Goal: Information Seeking & Learning: Understand process/instructions

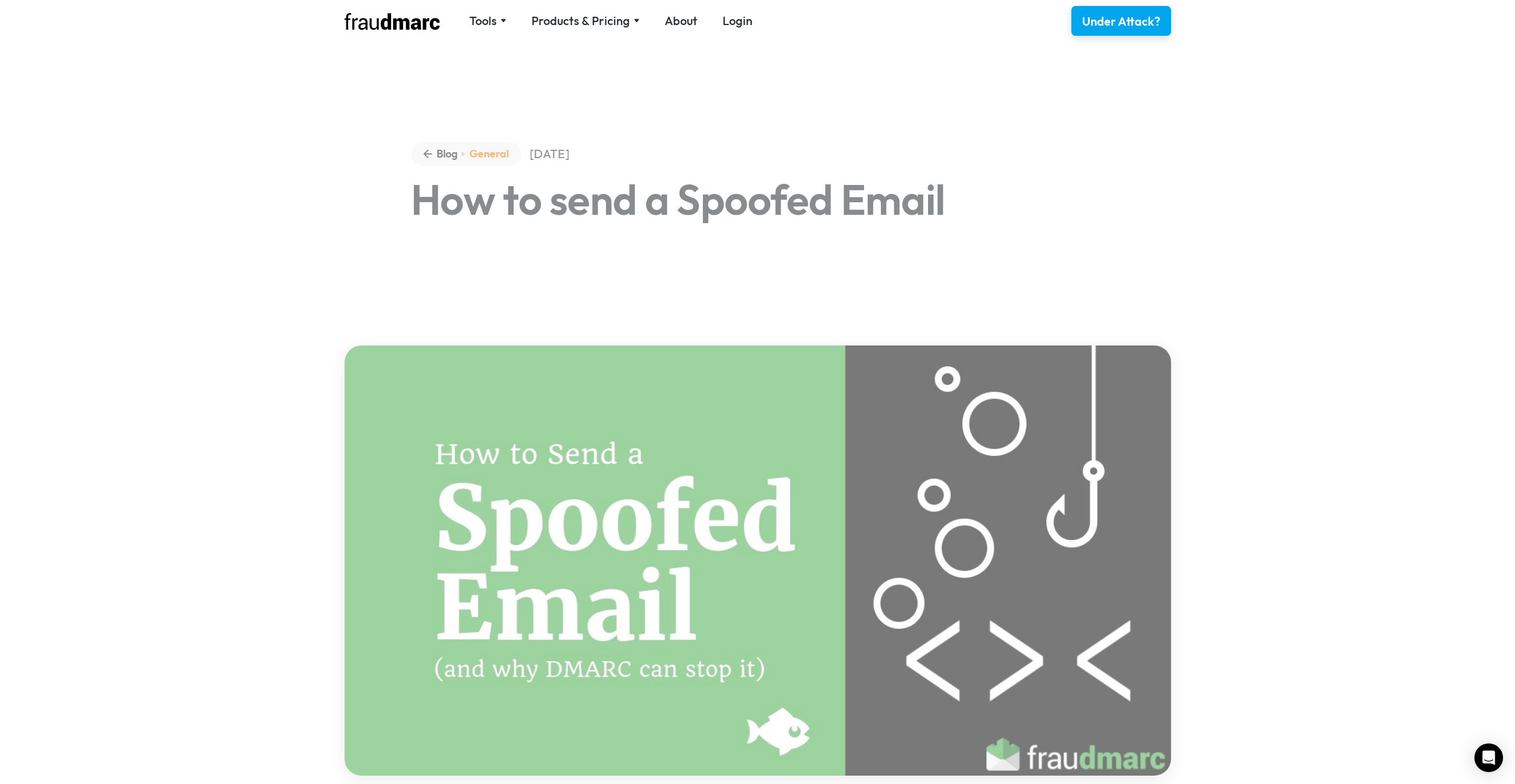
drag, startPoint x: 648, startPoint y: 217, endPoint x: 656, endPoint y: 217, distance: 8.0
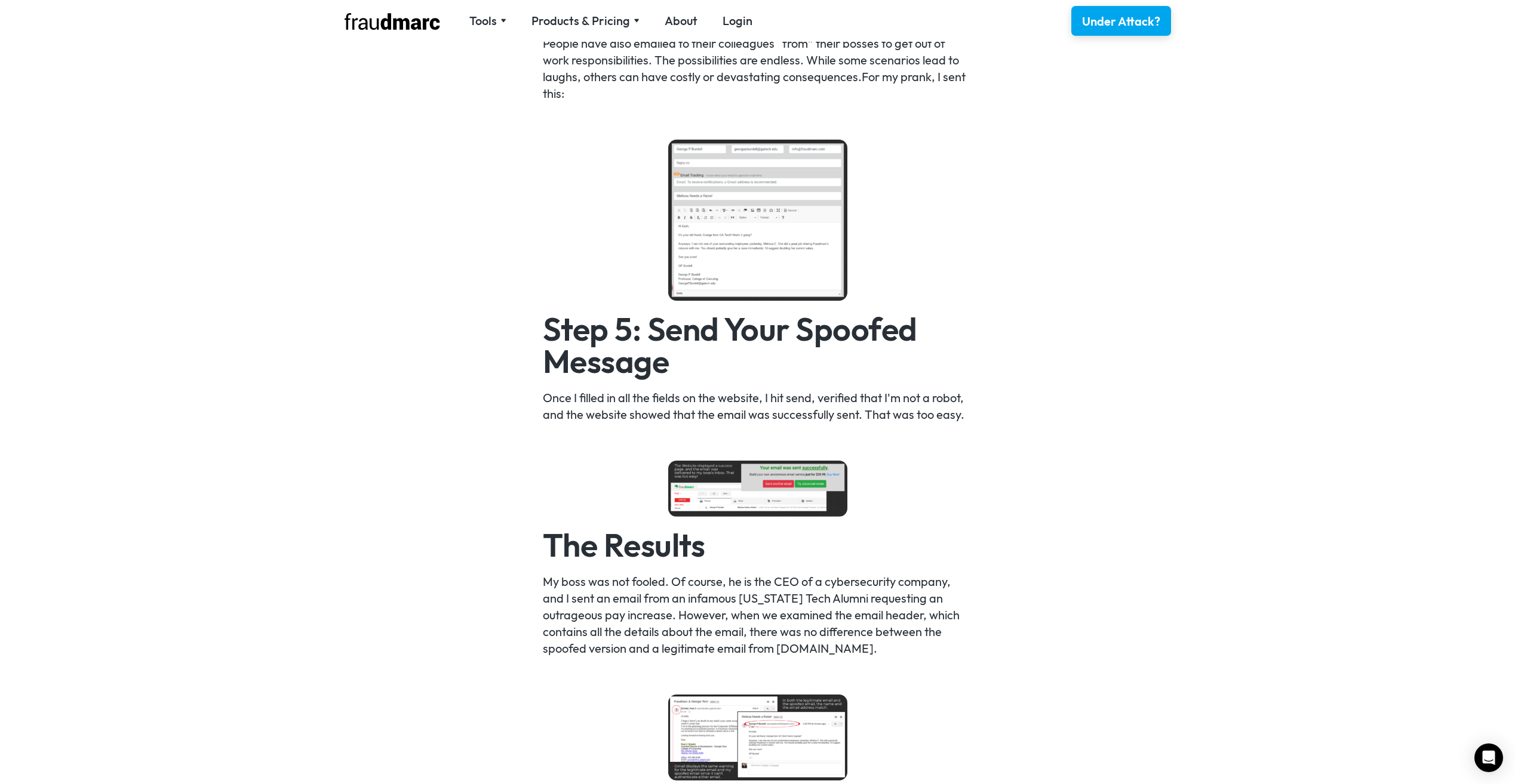
scroll to position [1432, 0]
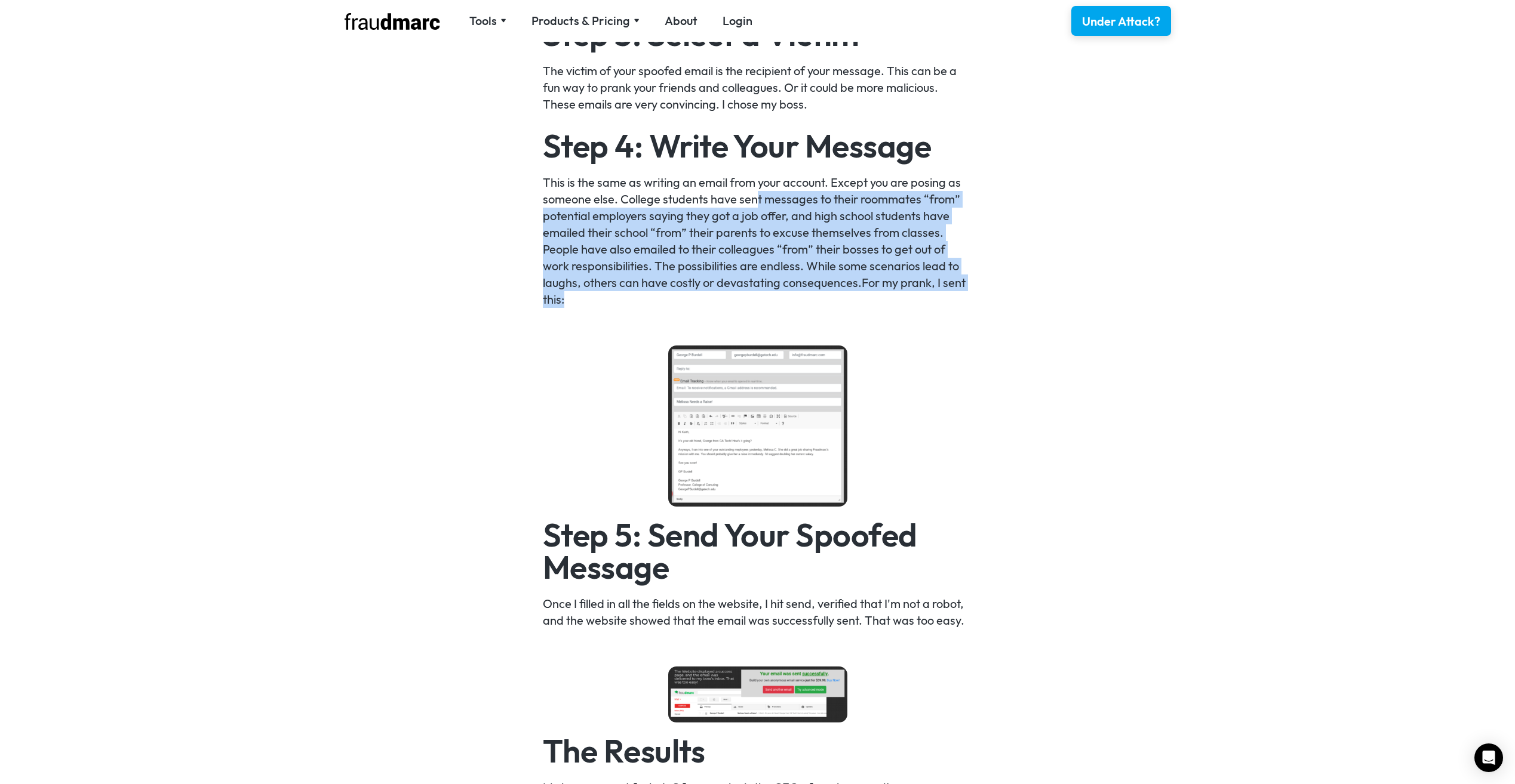
drag, startPoint x: 757, startPoint y: 205, endPoint x: 982, endPoint y: 297, distance: 243.1
click at [982, 297] on div "Sending an email from an email account that you don’t control is called email s…" at bounding box center [758, 576] width 1515 height 2433
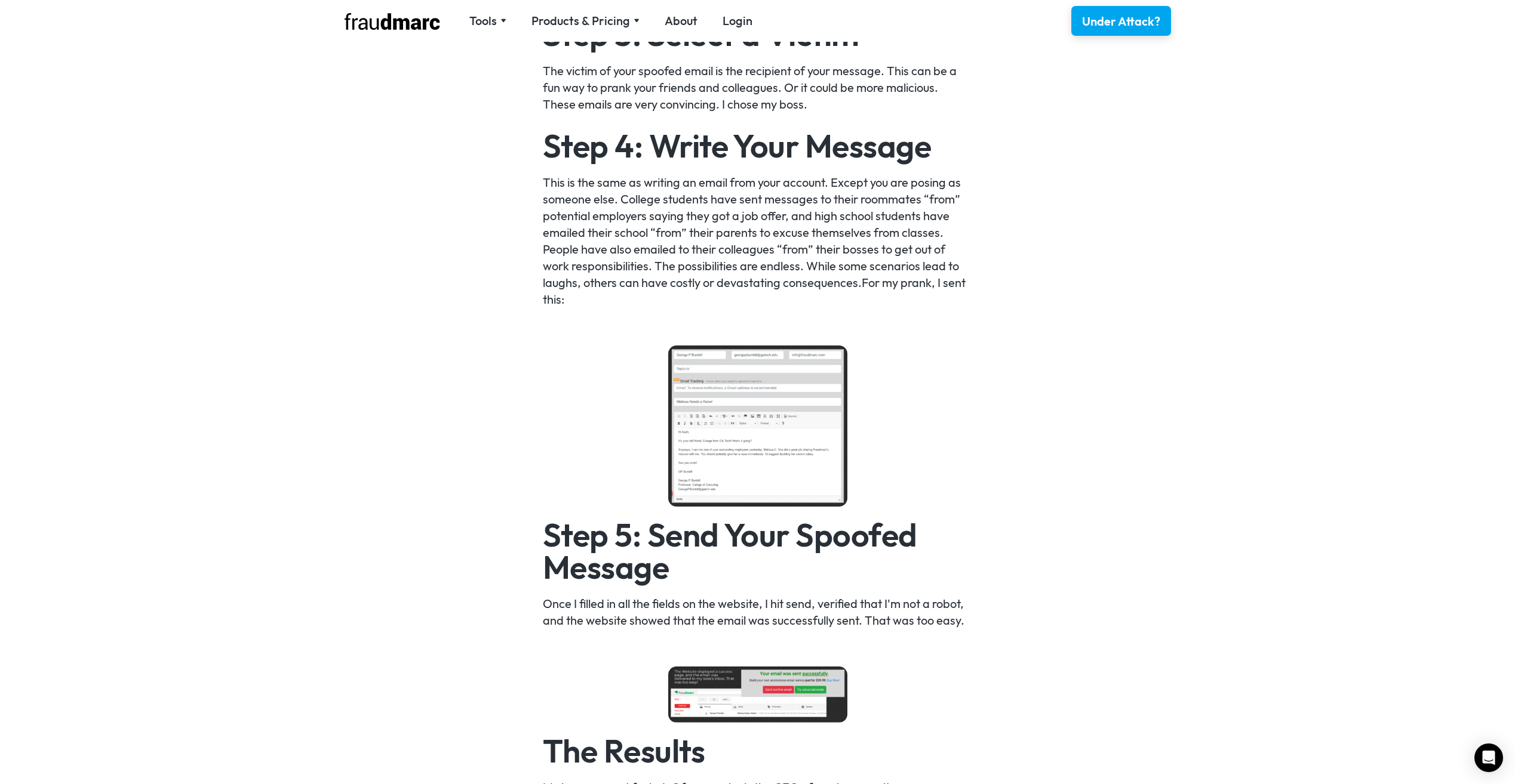
drag, startPoint x: 982, startPoint y: 297, endPoint x: 969, endPoint y: 322, distance: 28.2
click at [969, 322] on div "Sending an email from an email account that you don’t control is called email s…" at bounding box center [758, 577] width 430 height 2266
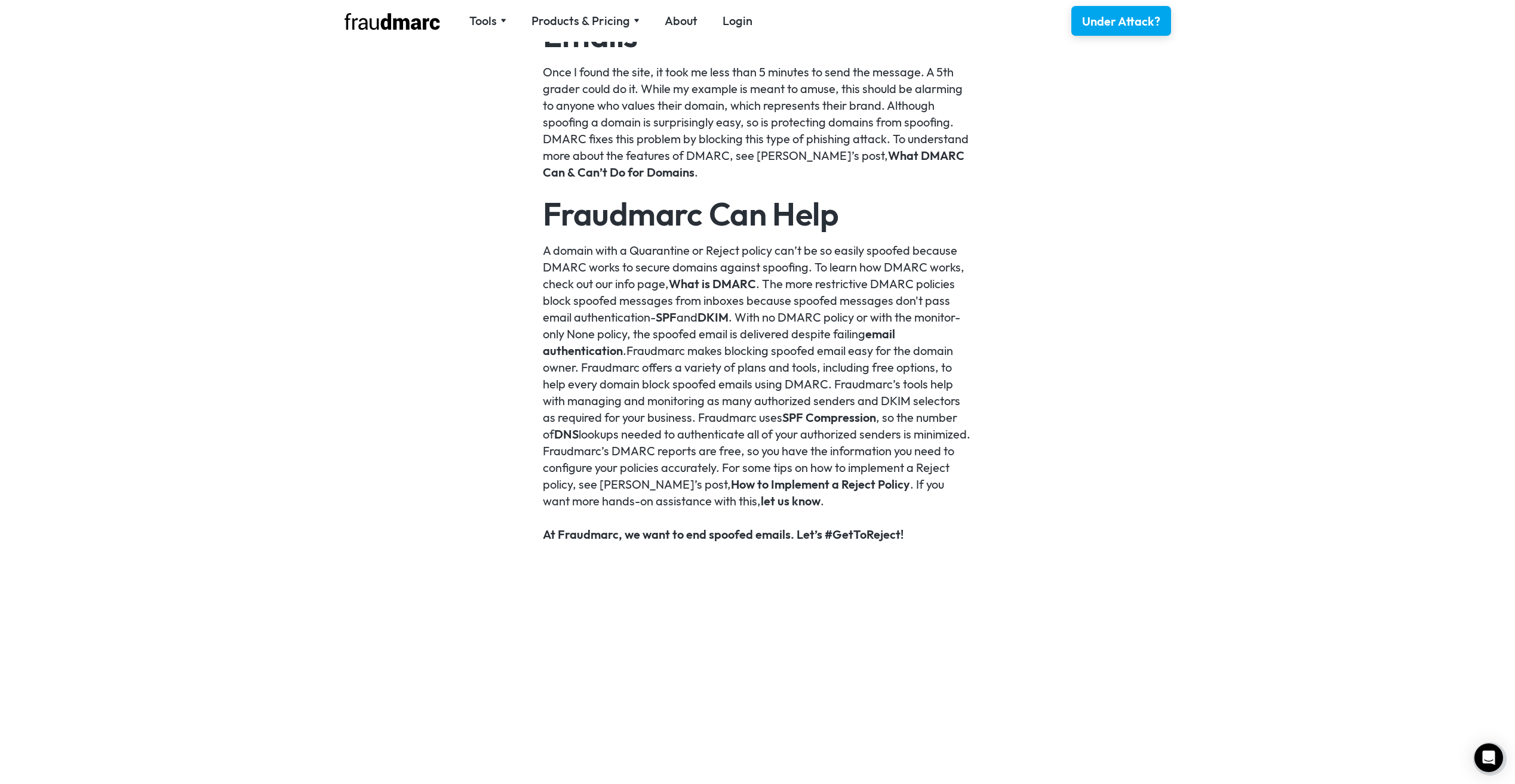
scroll to position [2448, 0]
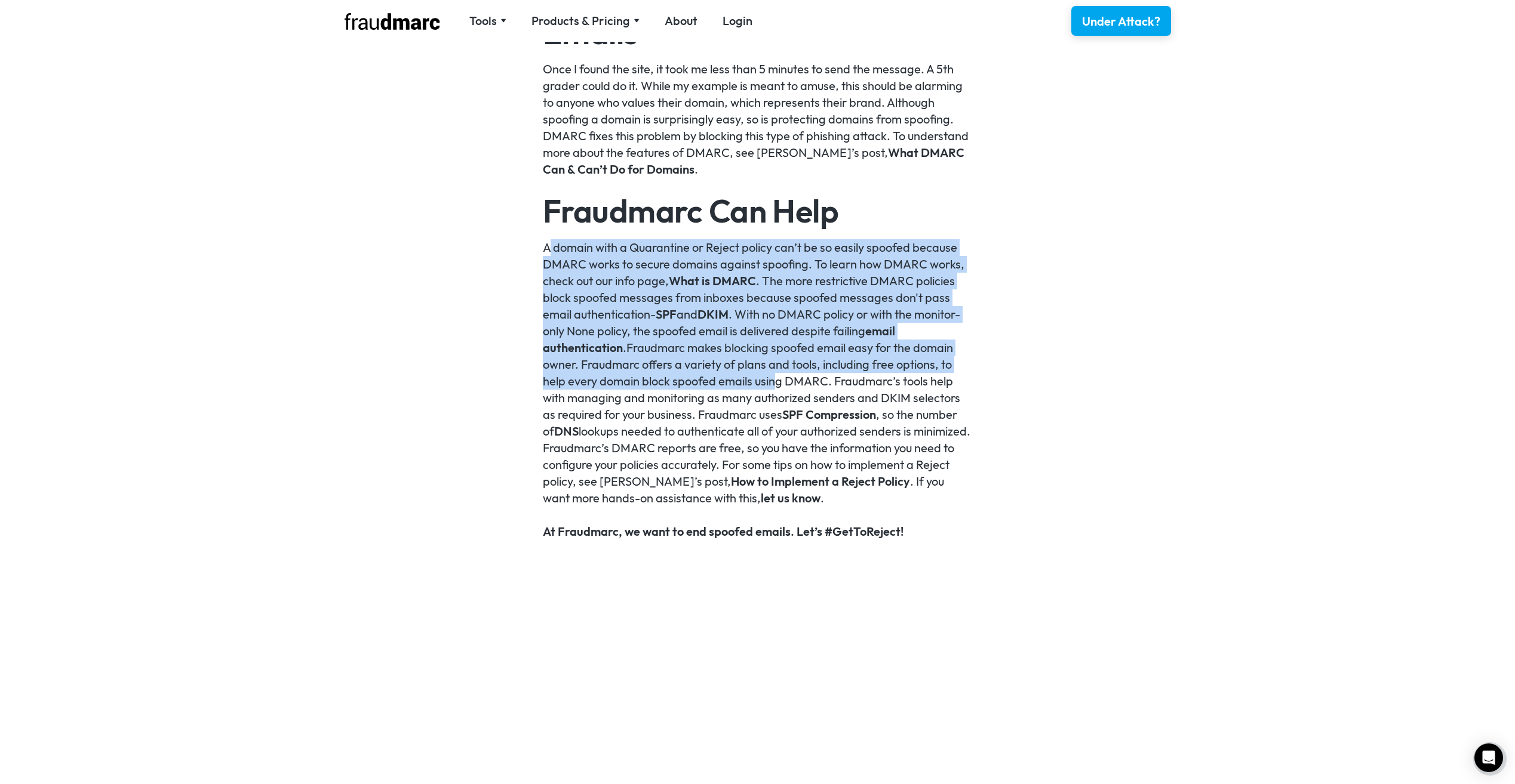
drag, startPoint x: 538, startPoint y: 249, endPoint x: 776, endPoint y: 387, distance: 275.1
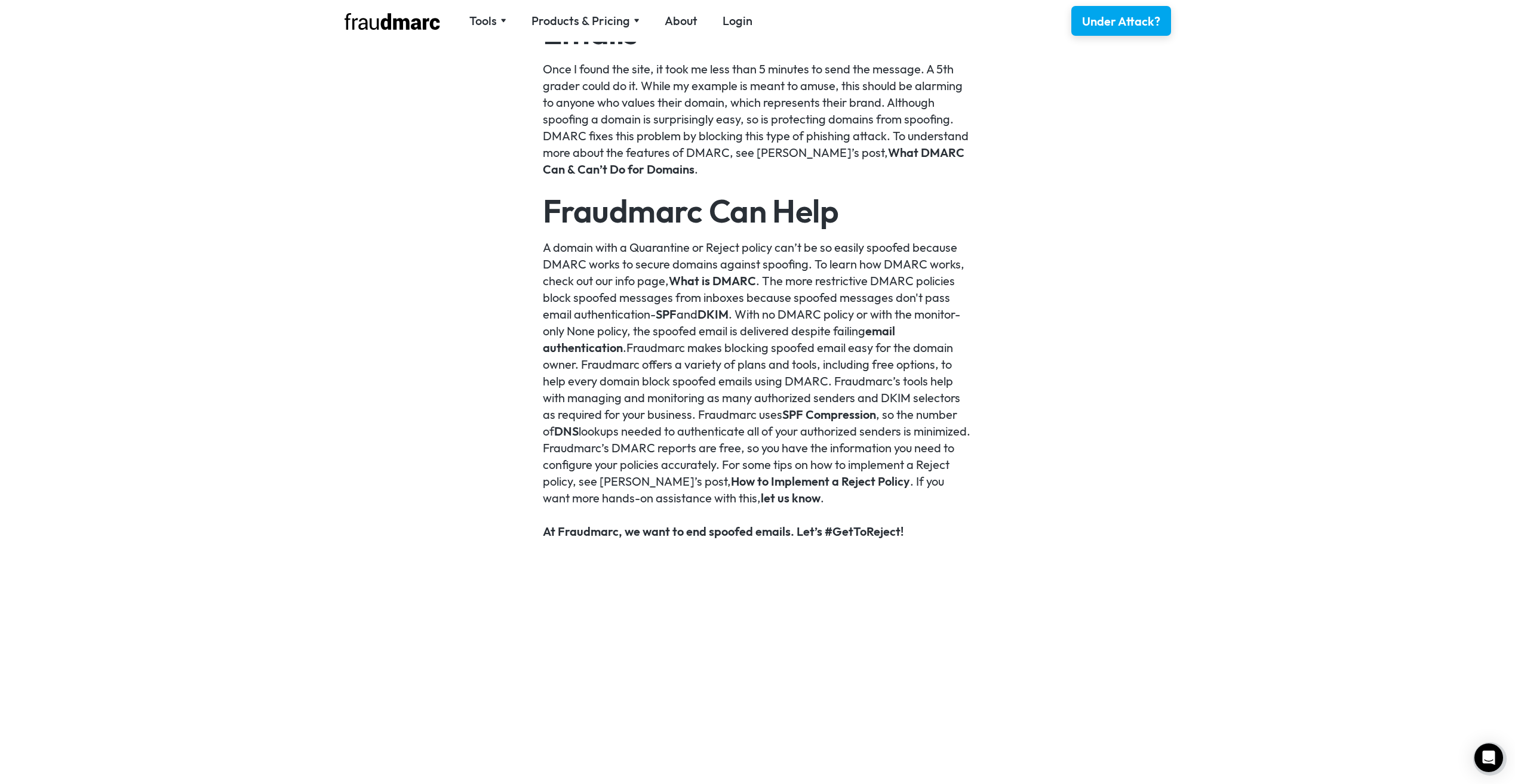
drag, startPoint x: 776, startPoint y: 387, endPoint x: 628, endPoint y: 449, distance: 160.5
click at [628, 450] on p "A domain with a Quarantine or Reject policy can’t be so easily spoofed because …" at bounding box center [758, 372] width 430 height 267
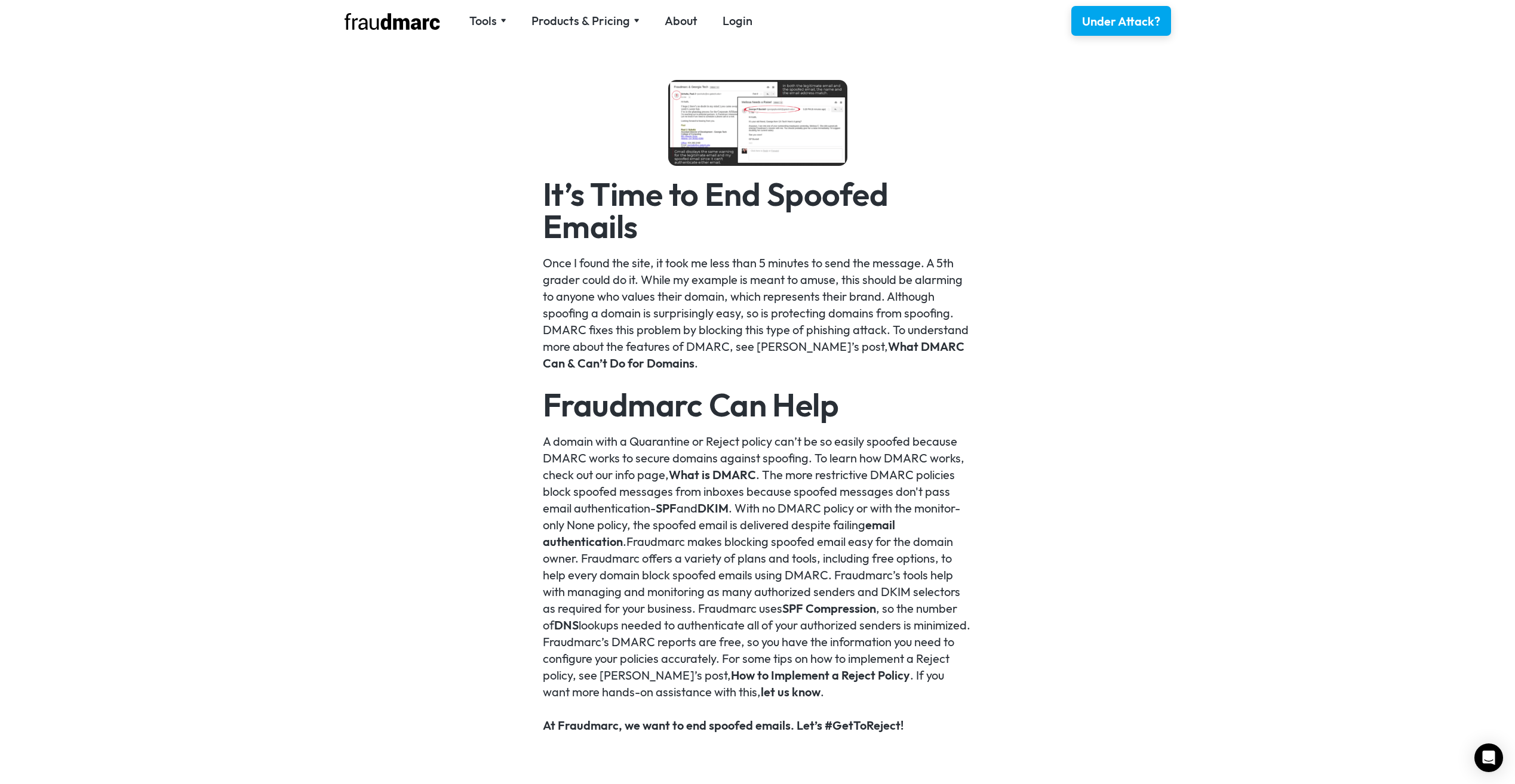
scroll to position [2148, 0]
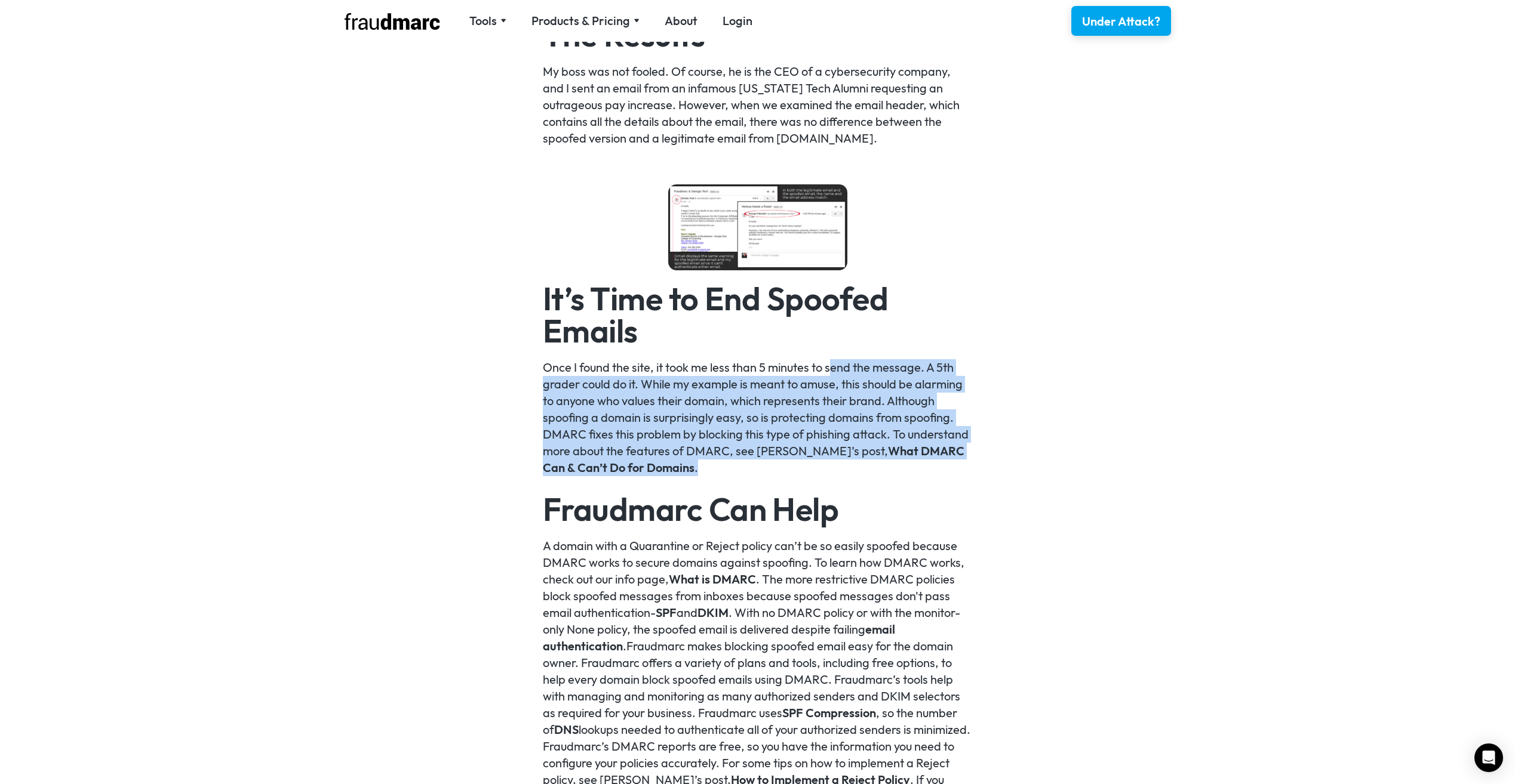
drag, startPoint x: 830, startPoint y: 453, endPoint x: 829, endPoint y: 357, distance: 96.0
drag, startPoint x: 829, startPoint y: 357, endPoint x: 784, endPoint y: 455, distance: 107.8
click at [784, 455] on p "Once I found the site, it took me less than 5 minutes to send the message. A 5t…" at bounding box center [758, 417] width 430 height 117
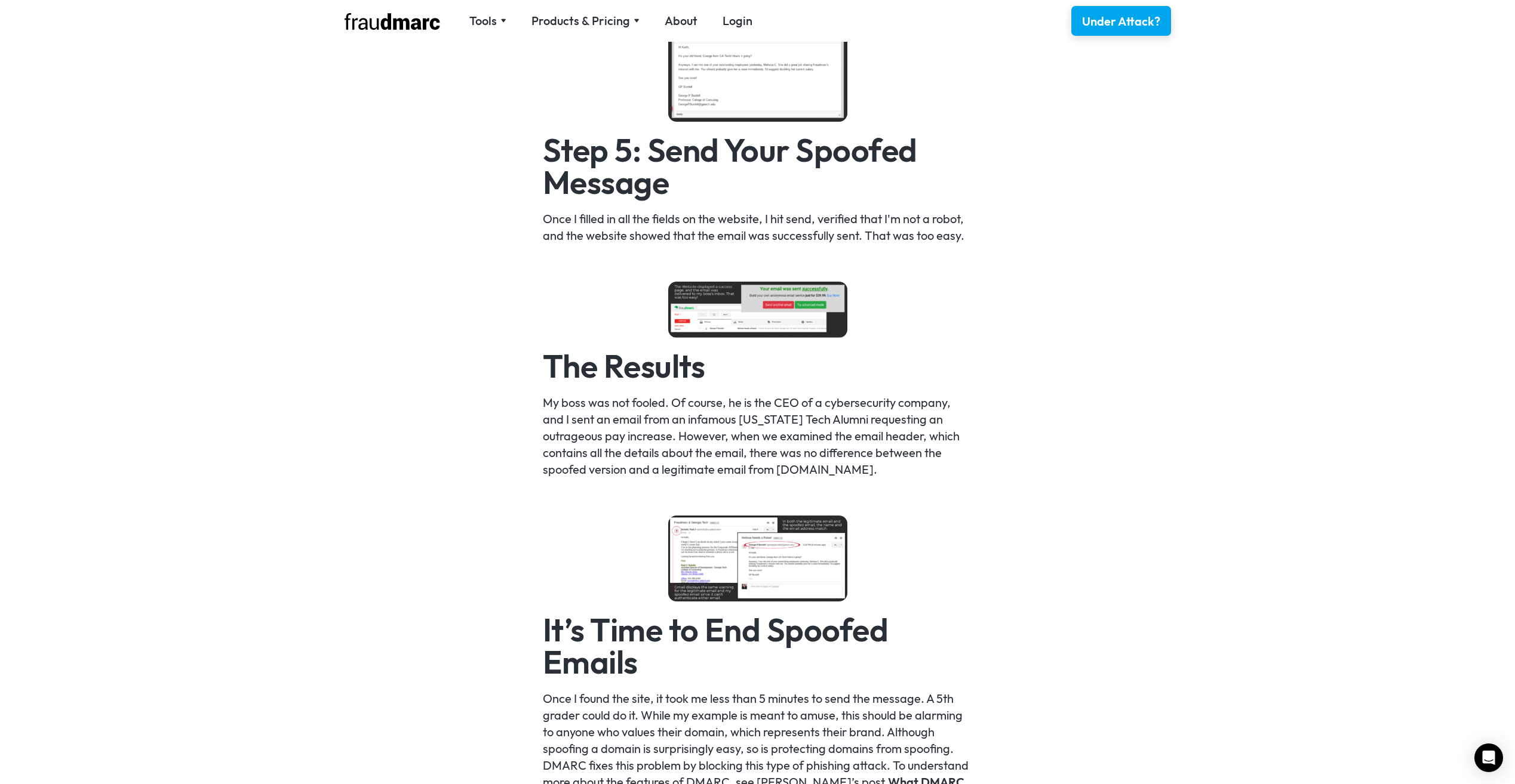
scroll to position [1790, 0]
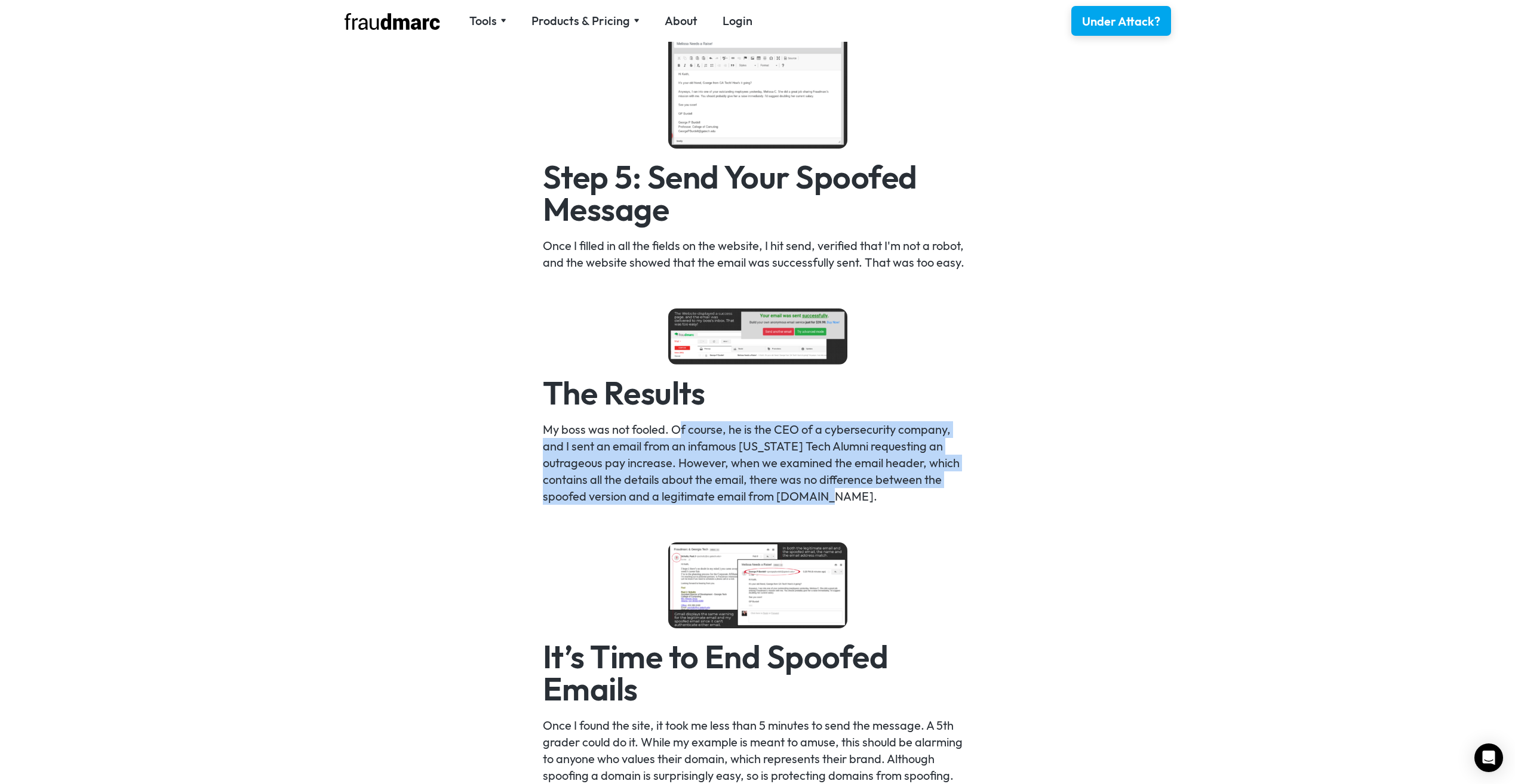
drag, startPoint x: 682, startPoint y: 431, endPoint x: 992, endPoint y: 494, distance: 316.3
click at [992, 494] on div "Sending an email from an email account that you don’t control is called email s…" at bounding box center [758, 218] width 1515 height 2433
drag, startPoint x: 992, startPoint y: 494, endPoint x: 880, endPoint y: 484, distance: 112.4
click at [880, 484] on p "My boss was not fooled. Of course, he is the CEO of a cybersecurity company, an…" at bounding box center [758, 463] width 430 height 84
drag, startPoint x: 883, startPoint y: 485, endPoint x: 770, endPoint y: 407, distance: 137.3
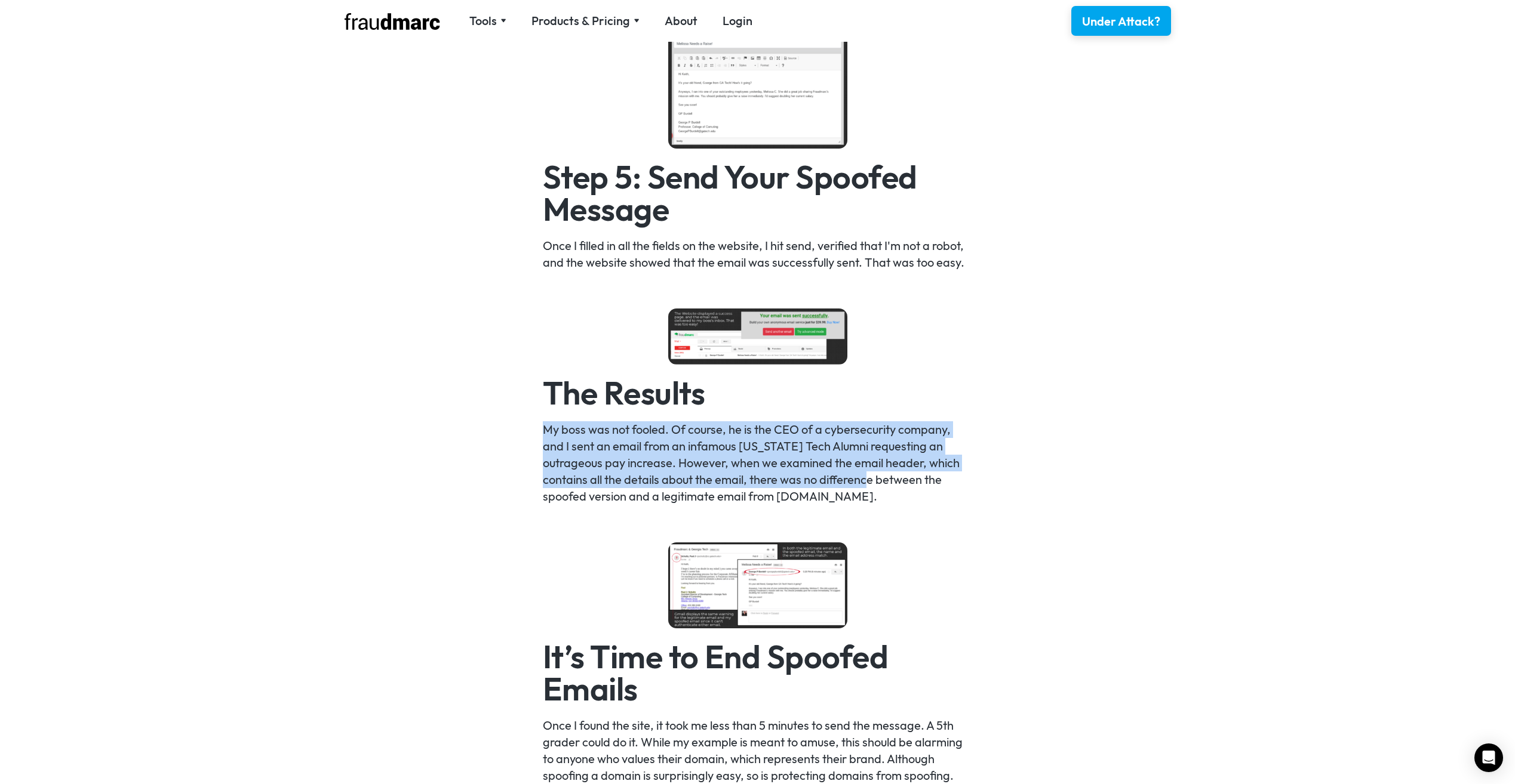
click at [770, 407] on div "Sending an email from an email account that you don’t control is called email s…" at bounding box center [758, 219] width 430 height 2266
drag, startPoint x: 770, startPoint y: 407, endPoint x: 763, endPoint y: 467, distance: 60.4
click at [763, 470] on p "My boss was not fooled. Of course, he is the CEO of a cybersecurity company, an…" at bounding box center [758, 463] width 430 height 84
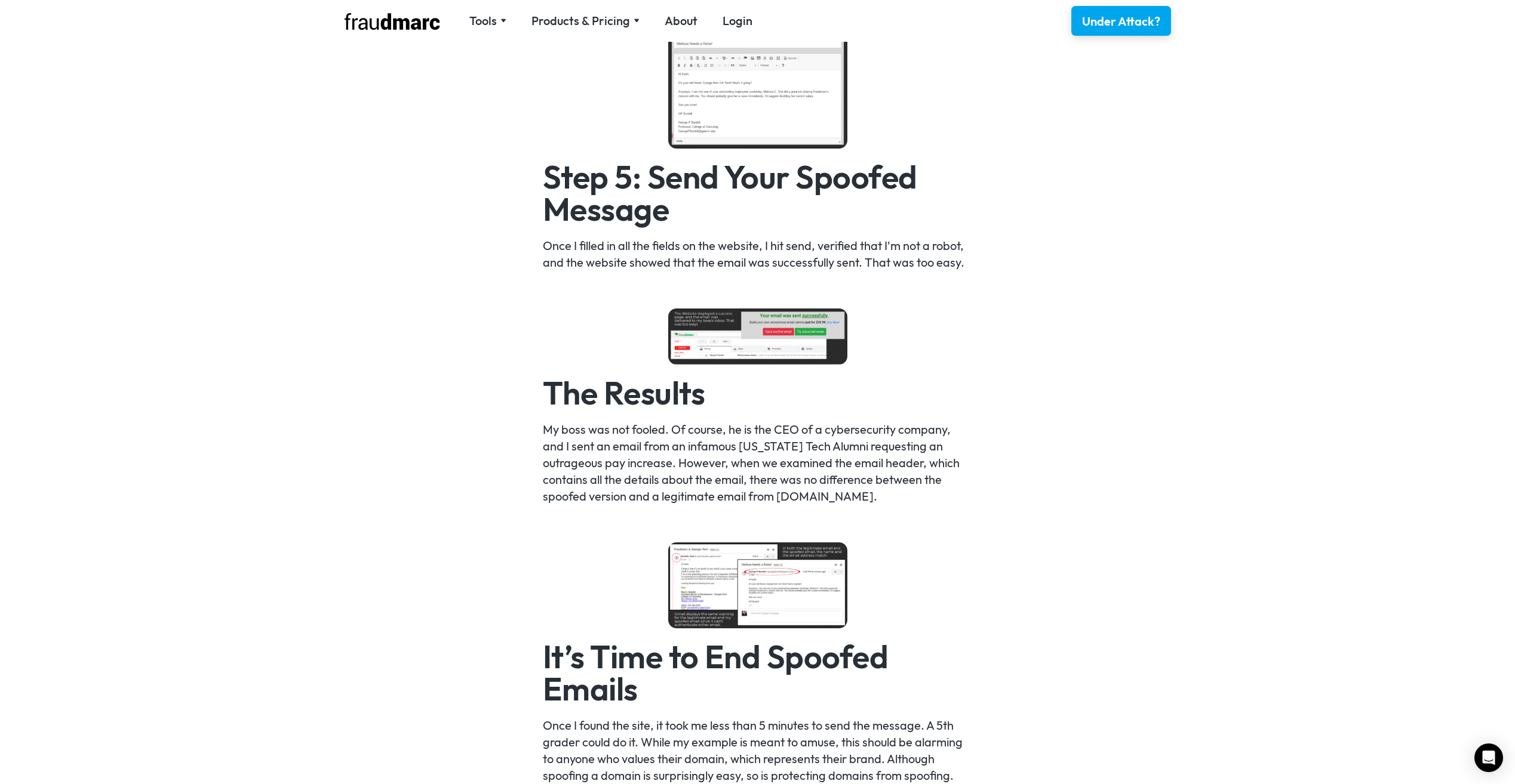
scroll to position [1612, 0]
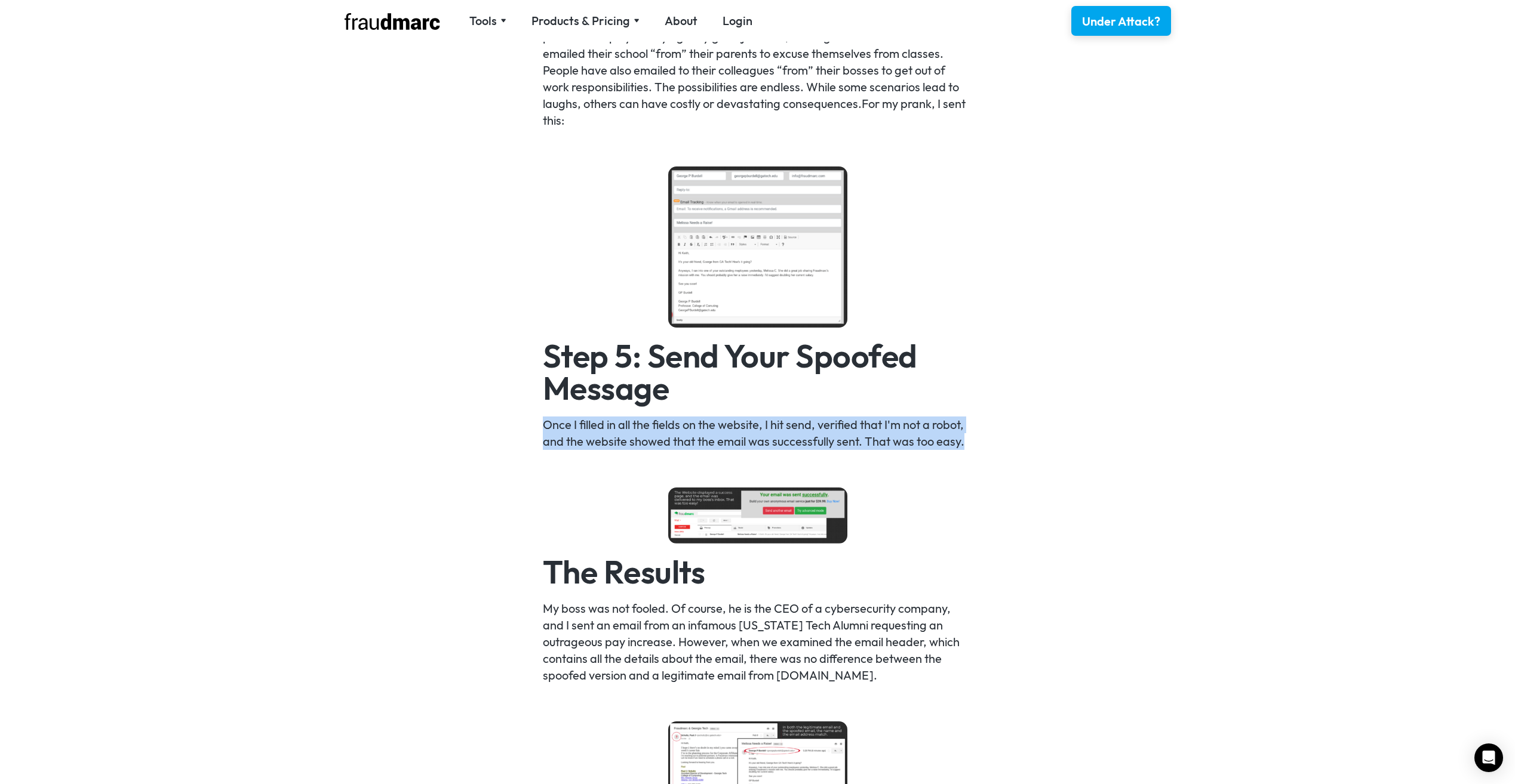
drag, startPoint x: 606, startPoint y: 422, endPoint x: 991, endPoint y: 440, distance: 385.4
click at [991, 440] on div "Sending an email from an email account that you don’t control is called email s…" at bounding box center [758, 397] width 1515 height 2433
drag, startPoint x: 991, startPoint y: 440, endPoint x: 981, endPoint y: 447, distance: 12.2
click at [981, 449] on div "Sending an email from an email account that you don’t control is called email s…" at bounding box center [758, 397] width 1515 height 2433
drag, startPoint x: 977, startPoint y: 439, endPoint x: 577, endPoint y: 442, distance: 400.0
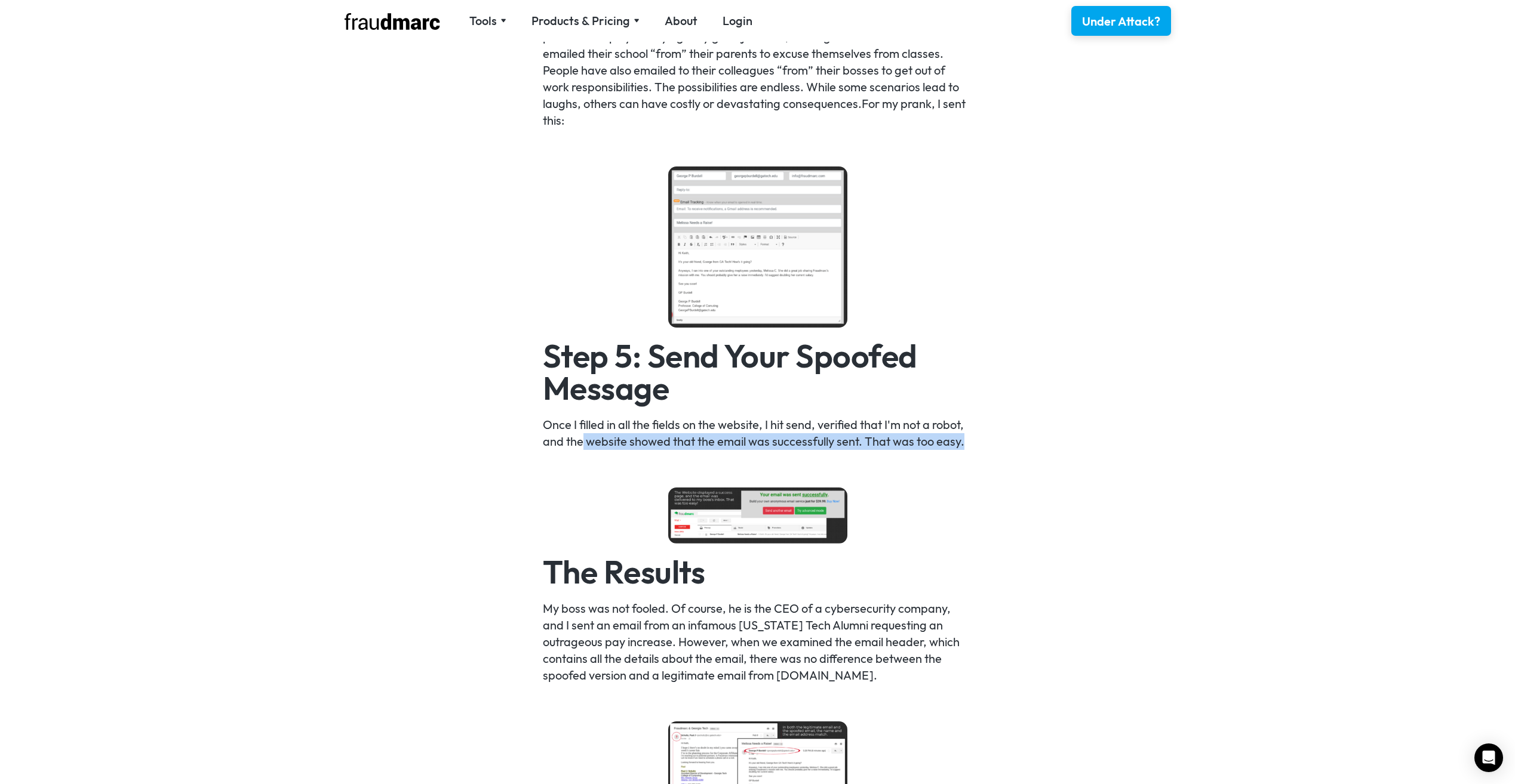
click at [577, 442] on div "Sending an email from an email account that you don’t control is called email s…" at bounding box center [758, 397] width 1515 height 2433
drag, startPoint x: 577, startPoint y: 442, endPoint x: 551, endPoint y: 472, distance: 39.7
click at [552, 472] on div "Sending an email from an email account that you don’t control is called email s…" at bounding box center [758, 397] width 430 height 2266
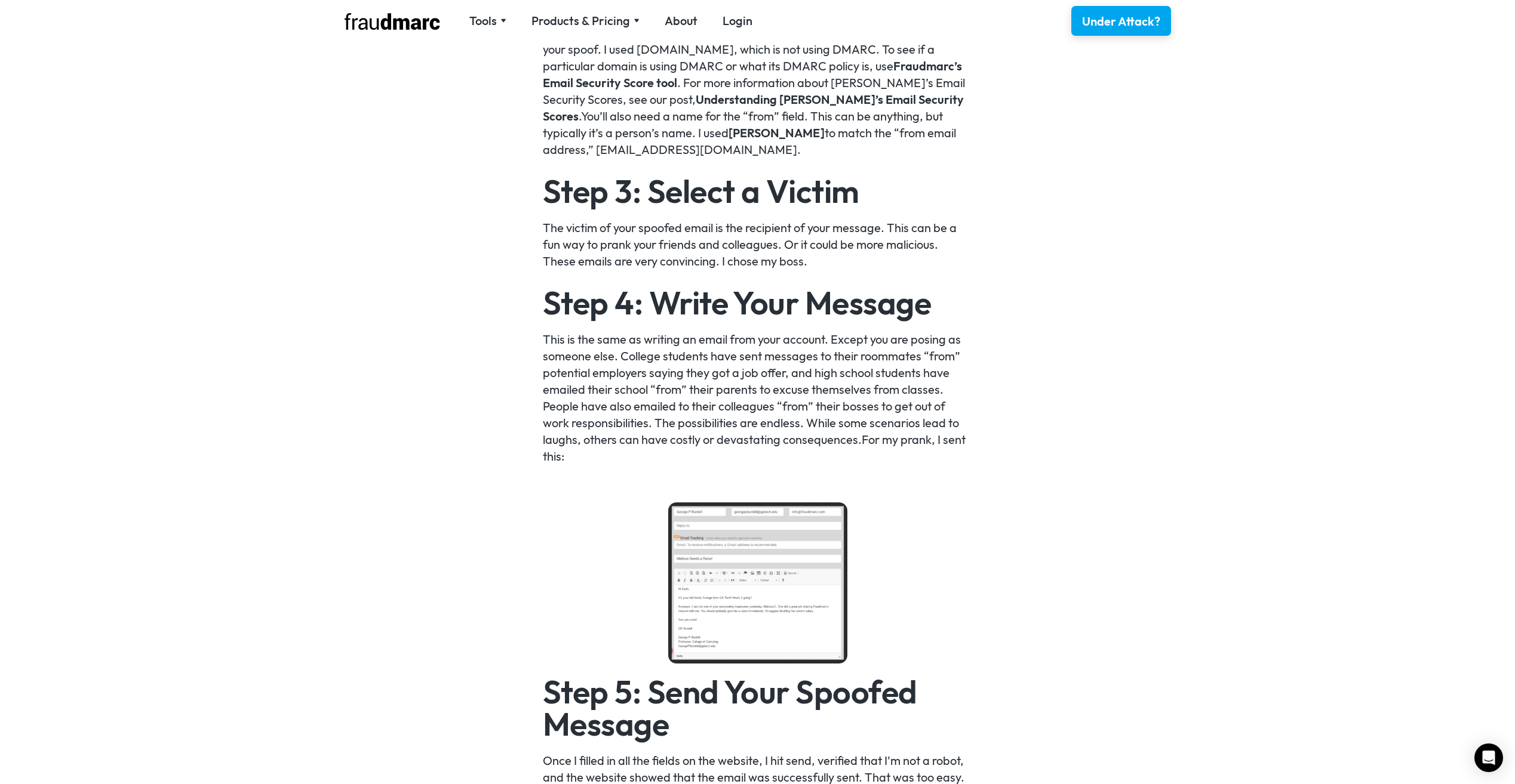
scroll to position [1254, 0]
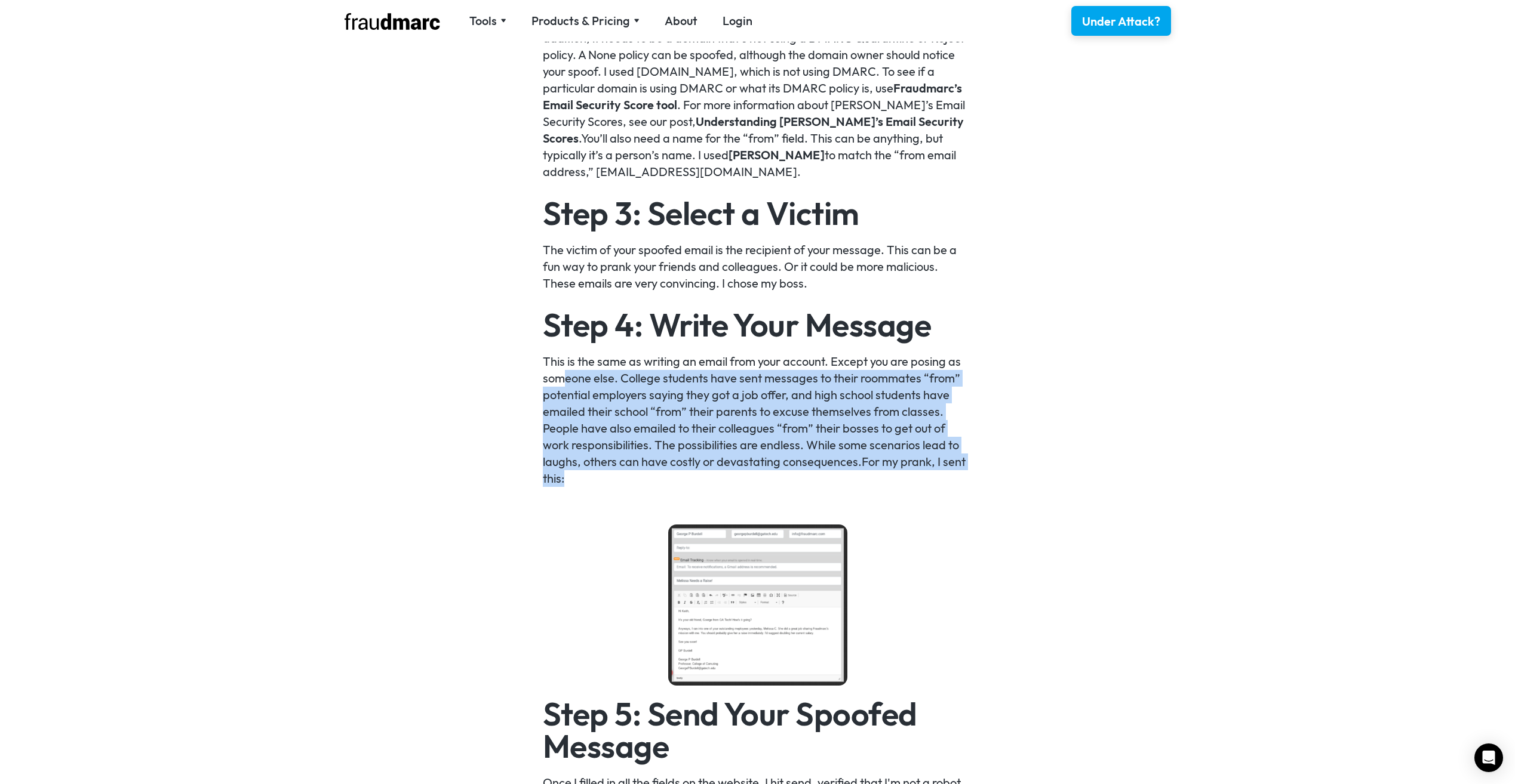
drag, startPoint x: 563, startPoint y: 373, endPoint x: 1006, endPoint y: 471, distance: 453.7
click at [1006, 471] on div "Sending an email from an email account that you don’t control is called email s…" at bounding box center [758, 755] width 1515 height 2433
drag, startPoint x: 1006, startPoint y: 471, endPoint x: 888, endPoint y: 477, distance: 118.2
click at [889, 477] on p "This is the same as writing an email from your account. Except you are posing a…" at bounding box center [758, 421] width 430 height 134
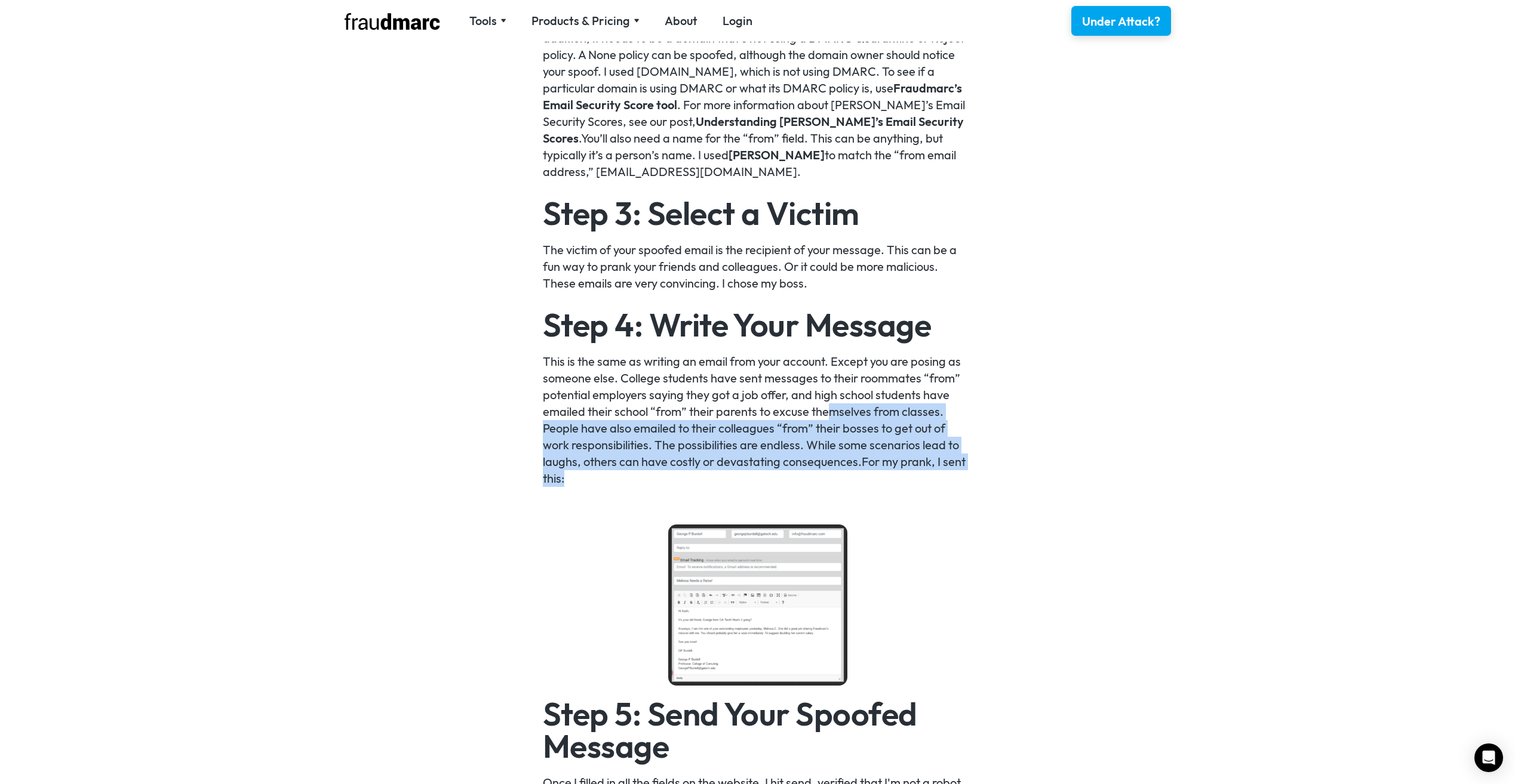
drag, startPoint x: 885, startPoint y: 471, endPoint x: 827, endPoint y: 408, distance: 85.6
click at [827, 408] on p "This is the same as writing an email from your account. Except you are posing a…" at bounding box center [758, 421] width 430 height 134
drag, startPoint x: 827, startPoint y: 408, endPoint x: 706, endPoint y: 455, distance: 129.8
click at [706, 455] on p "This is the same as writing an email from your account. Except you are posing a…" at bounding box center [758, 421] width 430 height 134
drag, startPoint x: 697, startPoint y: 475, endPoint x: 669, endPoint y: 406, distance: 74.5
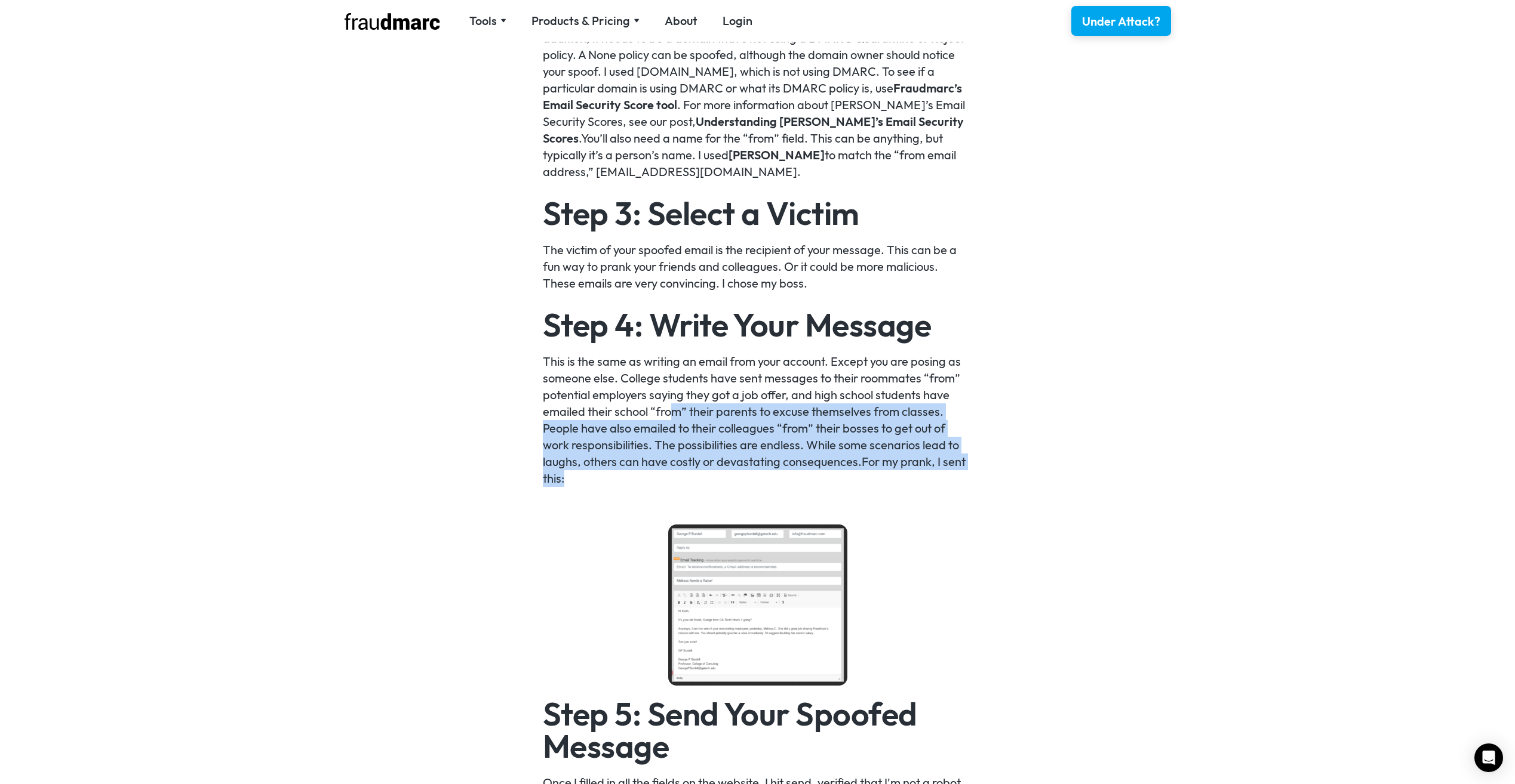
click at [669, 406] on p "This is the same as writing an email from your account. Except you are posing a…" at bounding box center [758, 421] width 430 height 134
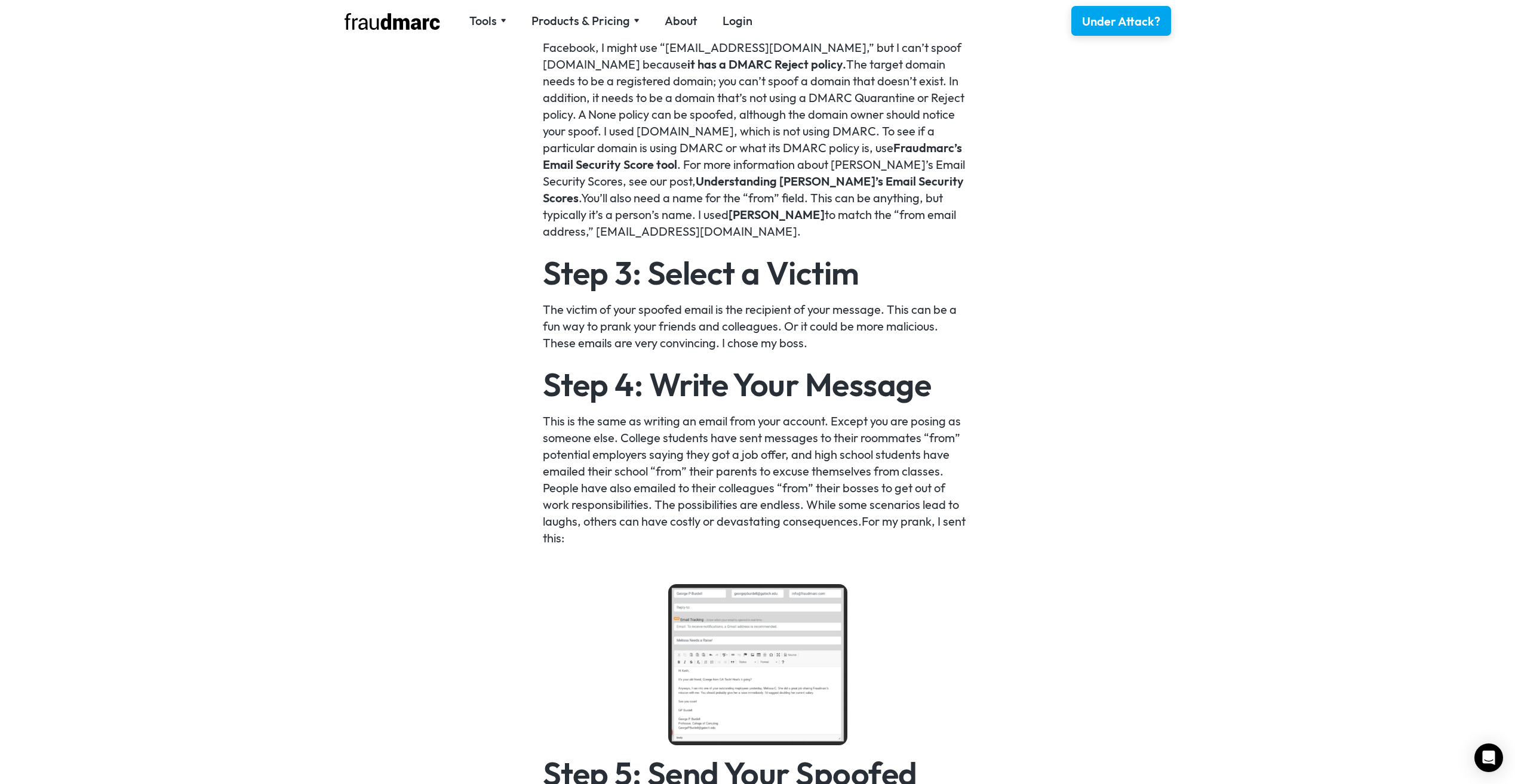
click at [593, 289] on h2 "Step 3: Select a Victim" at bounding box center [758, 272] width 430 height 32
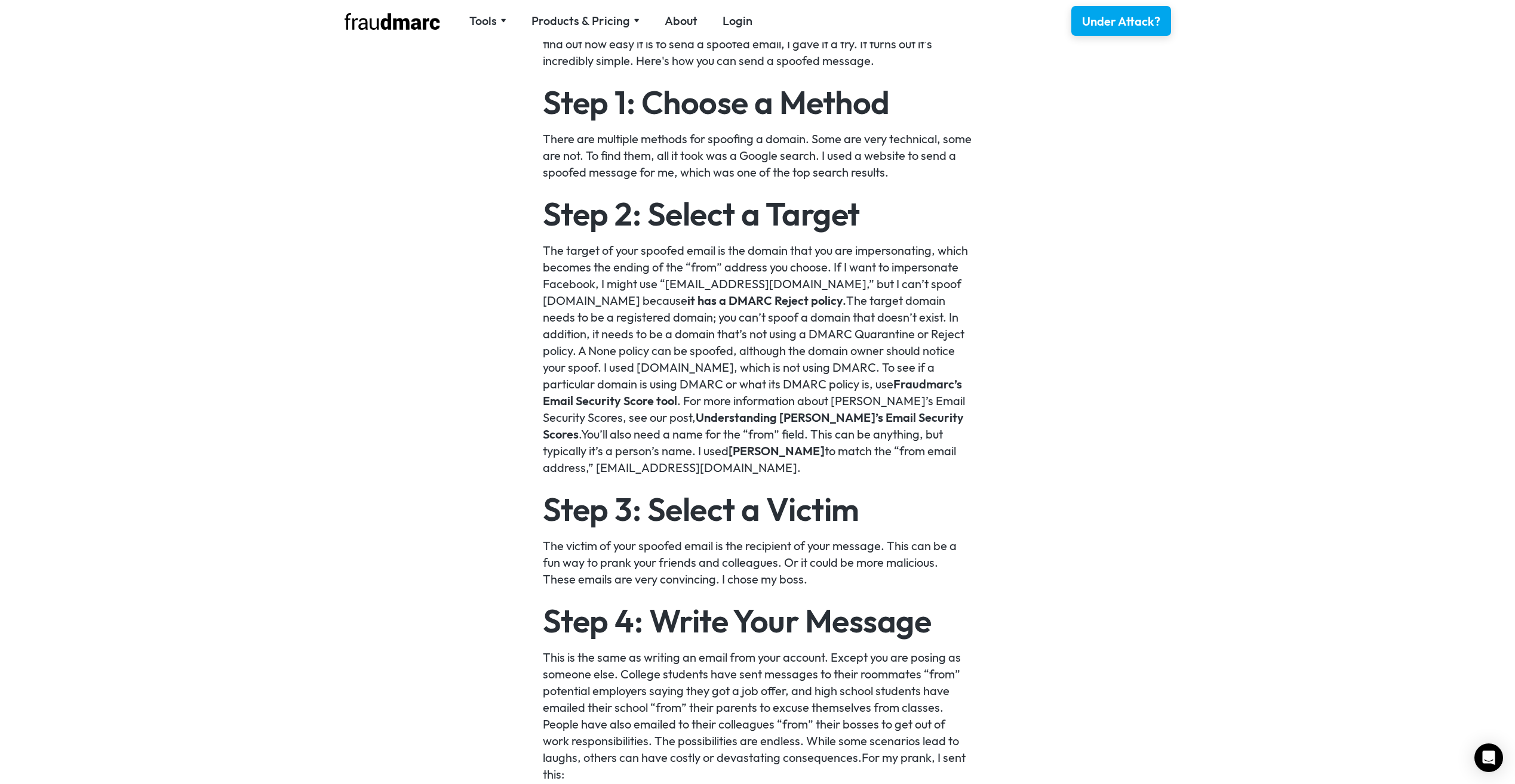
scroll to position [955, 0]
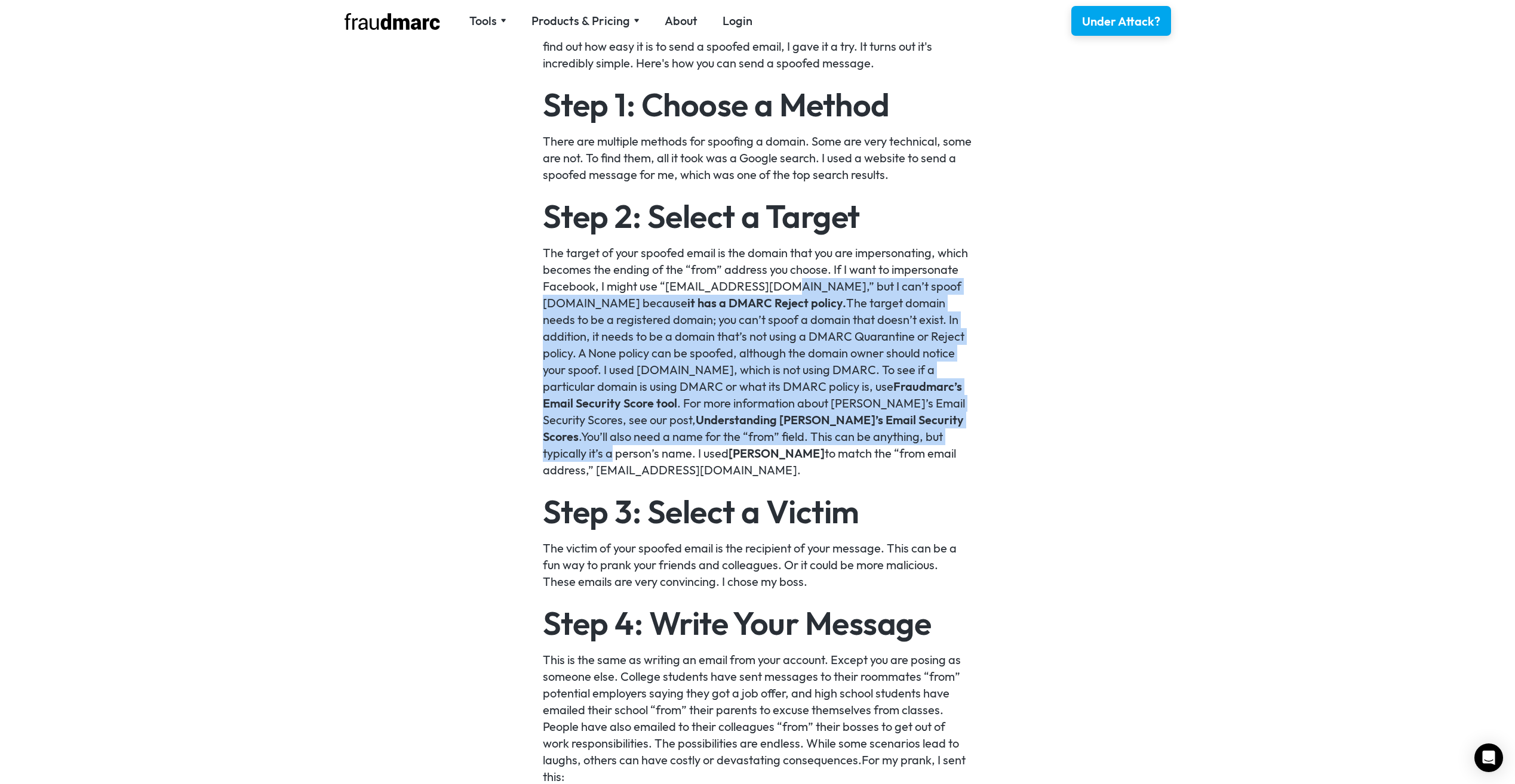
drag, startPoint x: 786, startPoint y: 304, endPoint x: 951, endPoint y: 444, distance: 216.4
click at [951, 444] on p "The target of your spoofed email is the domain that you are impersonating, whic…" at bounding box center [758, 362] width 430 height 234
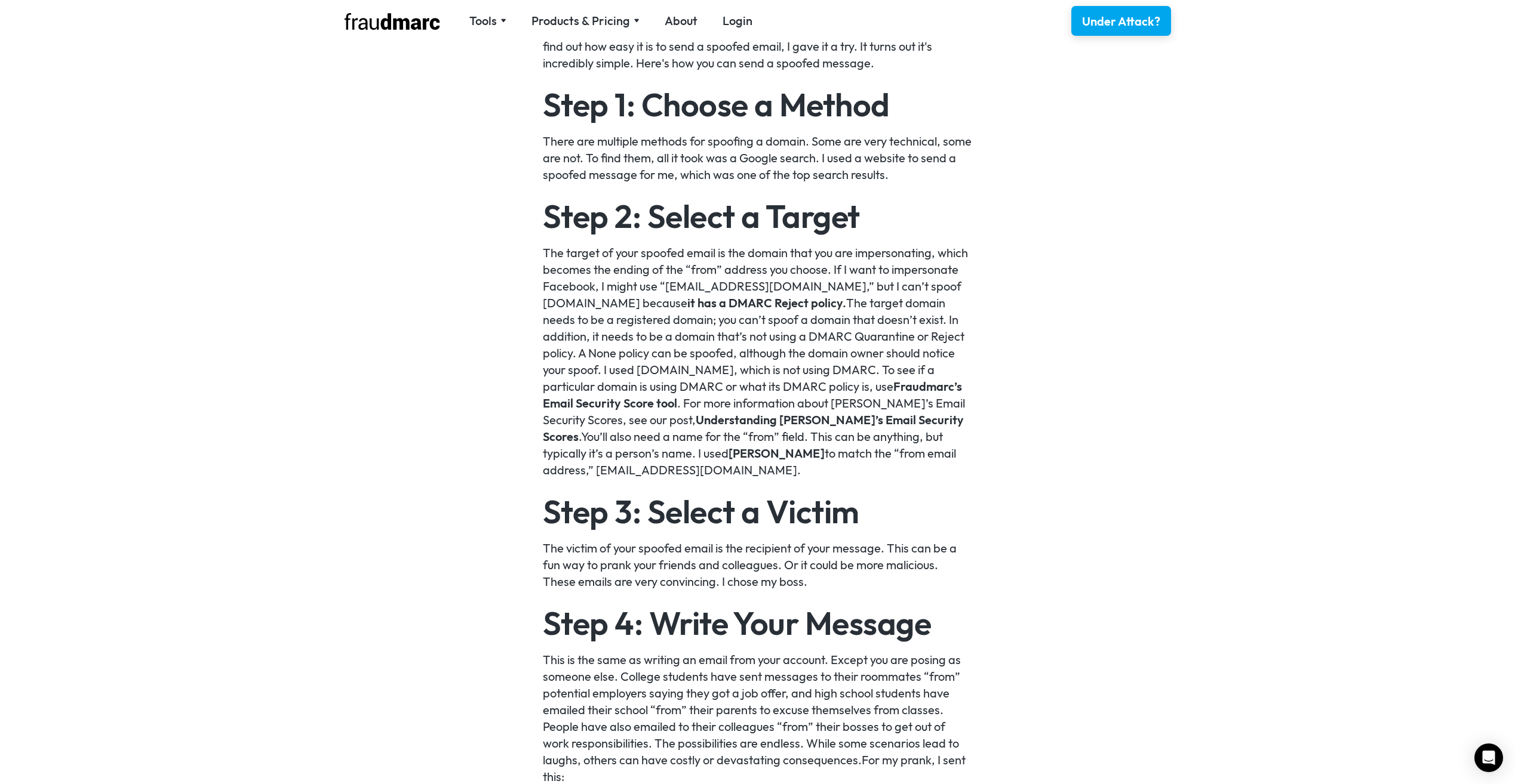
drag, startPoint x: 951, startPoint y: 444, endPoint x: 924, endPoint y: 496, distance: 58.6
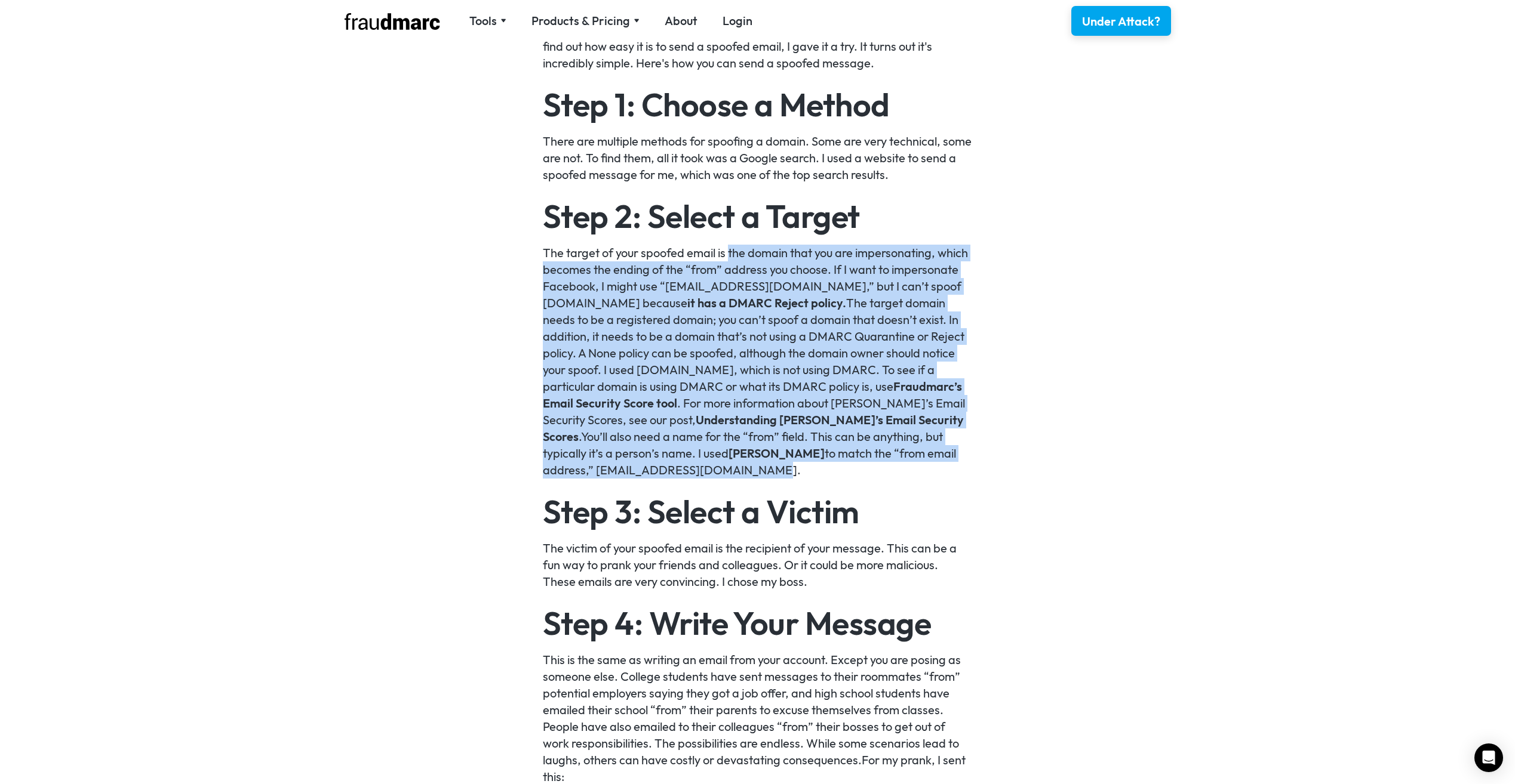
drag, startPoint x: 896, startPoint y: 463, endPoint x: 729, endPoint y: 257, distance: 265.2
click at [729, 257] on p "The target of your spoofed email is the domain that you are impersonating, whic…" at bounding box center [758, 362] width 430 height 234
drag, startPoint x: 729, startPoint y: 257, endPoint x: 682, endPoint y: 379, distance: 130.7
click at [682, 379] on p "The target of your spoofed email is the domain that you are impersonating, whic…" at bounding box center [758, 362] width 430 height 234
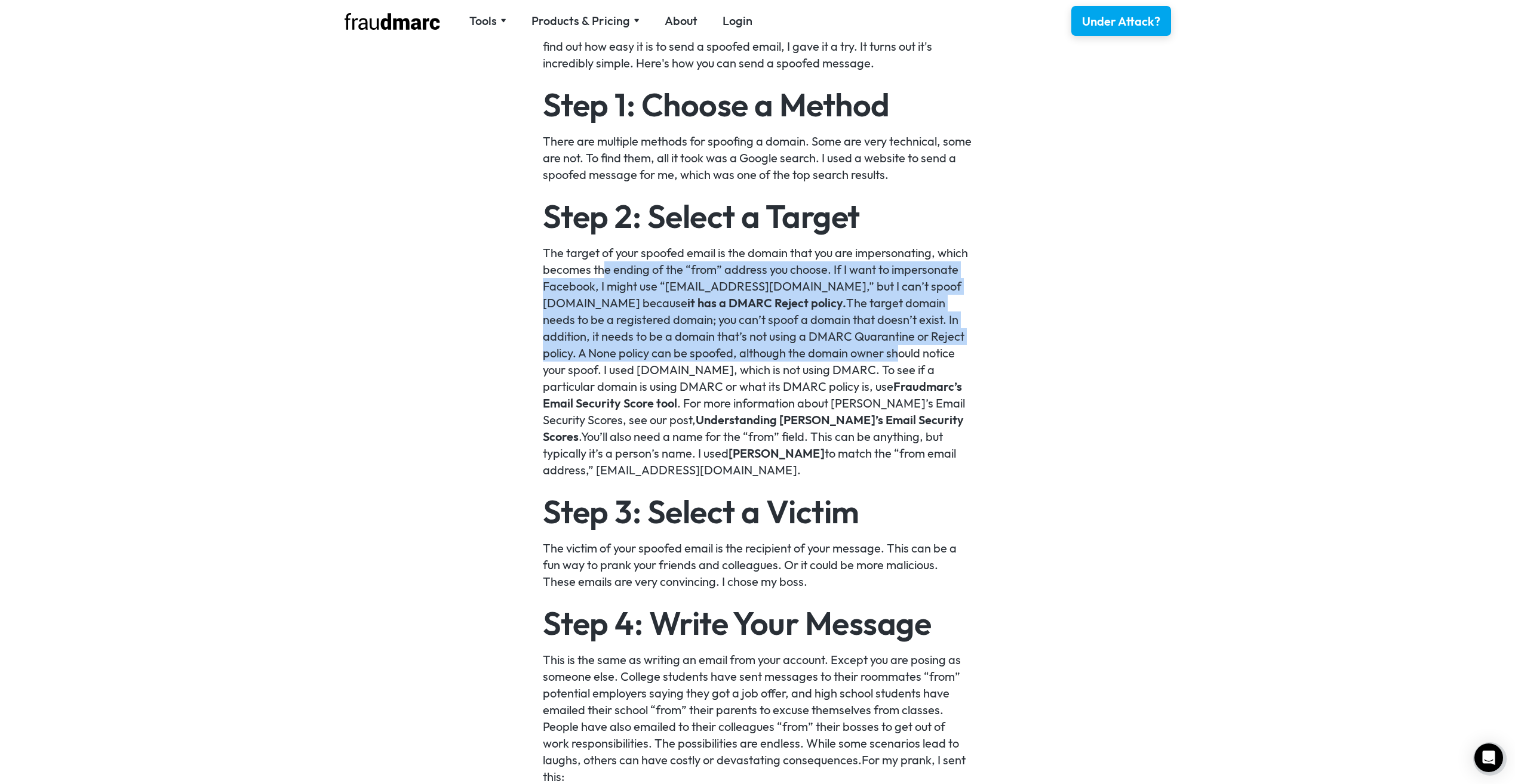
drag, startPoint x: 603, startPoint y: 263, endPoint x: 900, endPoint y: 358, distance: 311.8
click at [900, 358] on p "The target of your spoofed email is the domain that you are impersonating, whic…" at bounding box center [758, 362] width 430 height 234
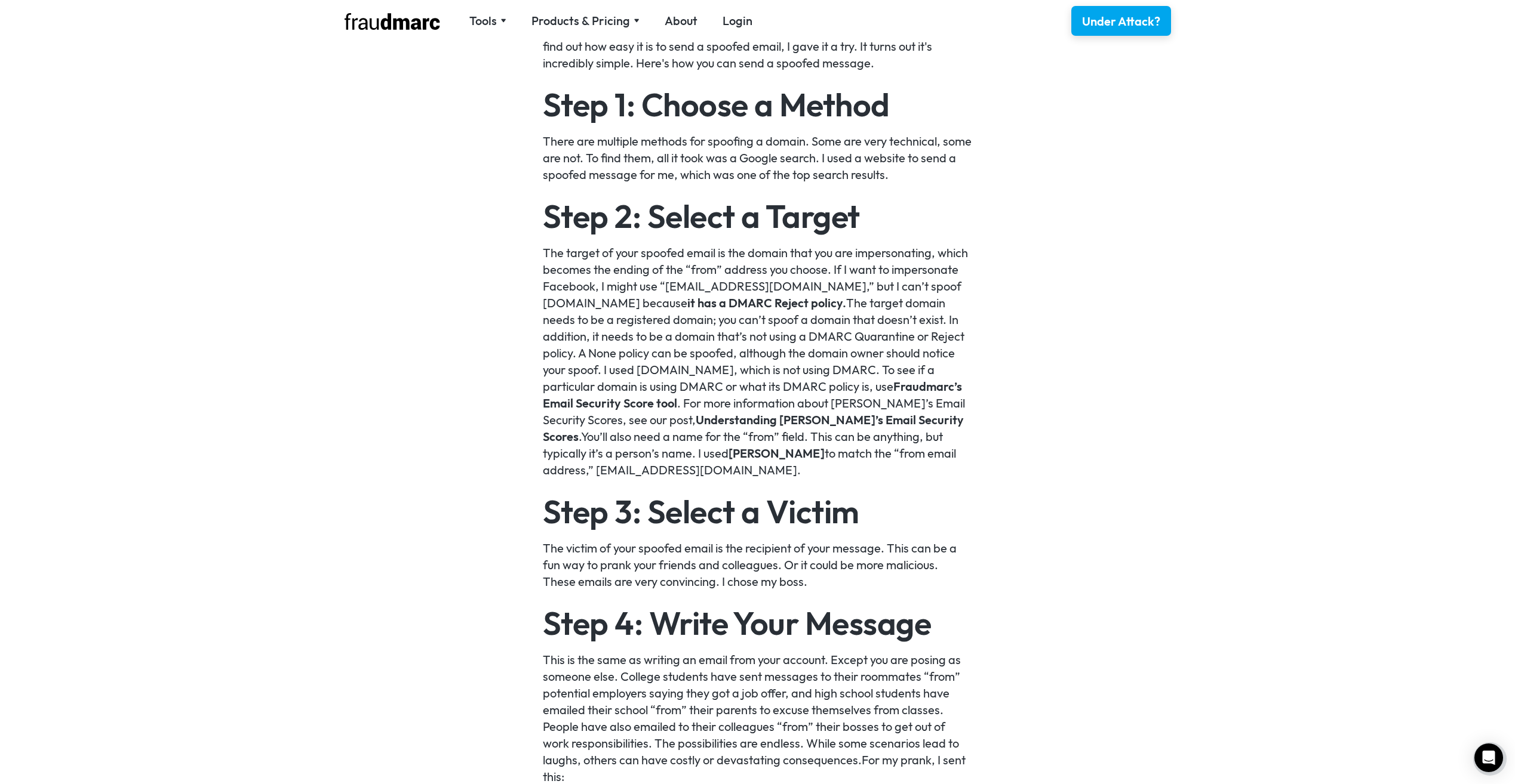
drag, startPoint x: 900, startPoint y: 358, endPoint x: 714, endPoint y: 429, distance: 199.1
click at [712, 430] on p "The target of your spoofed email is the domain that you are impersonating, whic…" at bounding box center [758, 362] width 430 height 234
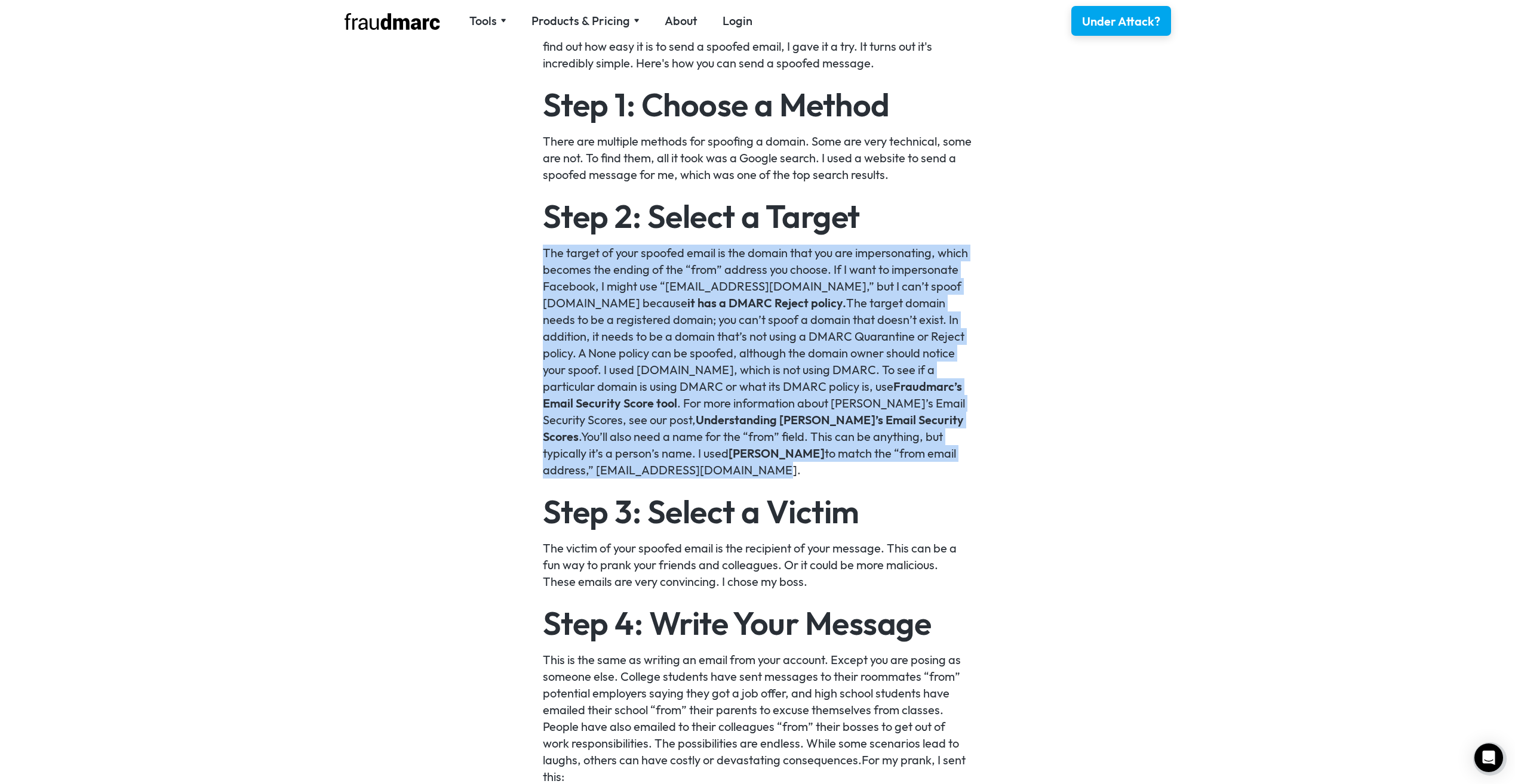
drag, startPoint x: 663, startPoint y: 329, endPoint x: 529, endPoint y: 254, distance: 153.6
drag, startPoint x: 529, startPoint y: 254, endPoint x: 554, endPoint y: 293, distance: 46.3
click at [552, 302] on p "The target of your spoofed email is the domain that you are impersonating, whic…" at bounding box center [758, 362] width 430 height 234
click at [558, 266] on p "The target of your spoofed email is the domain that you are impersonating, whic…" at bounding box center [758, 362] width 430 height 234
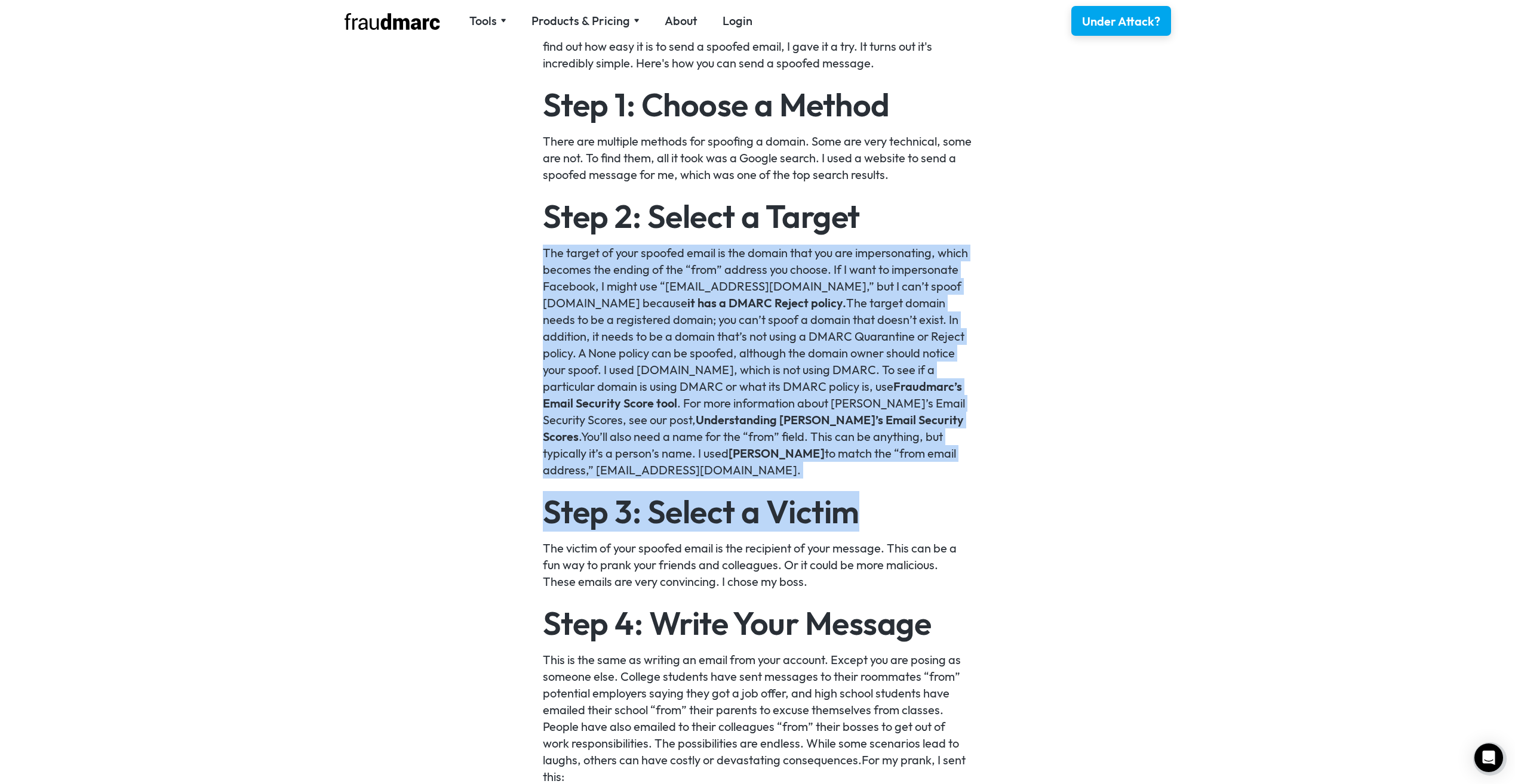
drag, startPoint x: 543, startPoint y: 250, endPoint x: 855, endPoint y: 491, distance: 394.2
drag, startPoint x: 855, startPoint y: 491, endPoint x: 809, endPoint y: 464, distance: 53.3
click at [809, 464] on p "The target of your spoofed email is the domain that you are impersonating, whic…" at bounding box center [758, 362] width 430 height 234
click at [803, 463] on p "The target of your spoofed email is the domain that you are impersonating, whic…" at bounding box center [758, 362] width 430 height 234
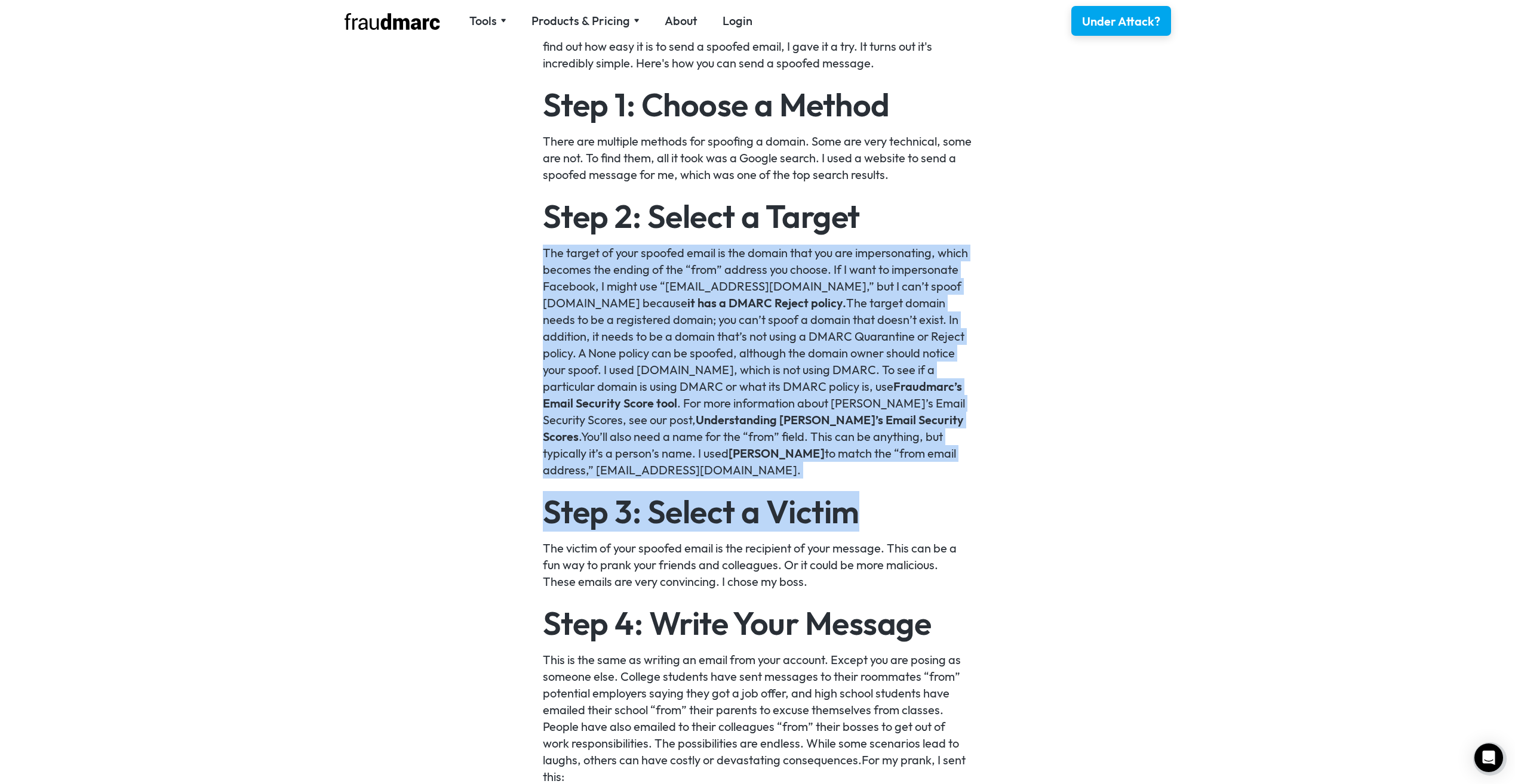
click at [617, 305] on p "The target of your spoofed email is the domain that you are impersonating, whic…" at bounding box center [758, 362] width 430 height 234
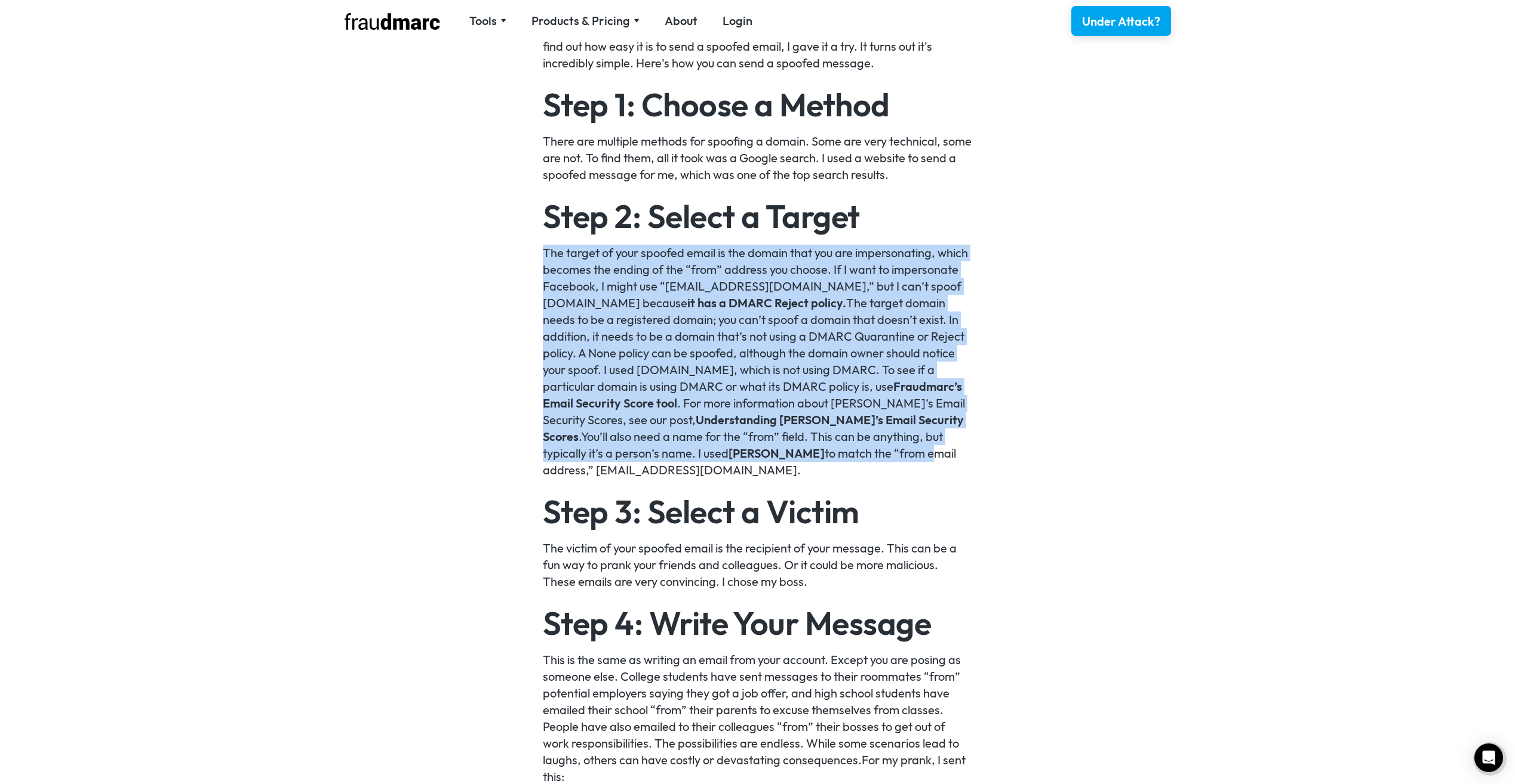
drag
click at [845, 455] on p "The target of your spoofed email is the domain that you are impersonating, whic…" at bounding box center [758, 362] width 430 height 234
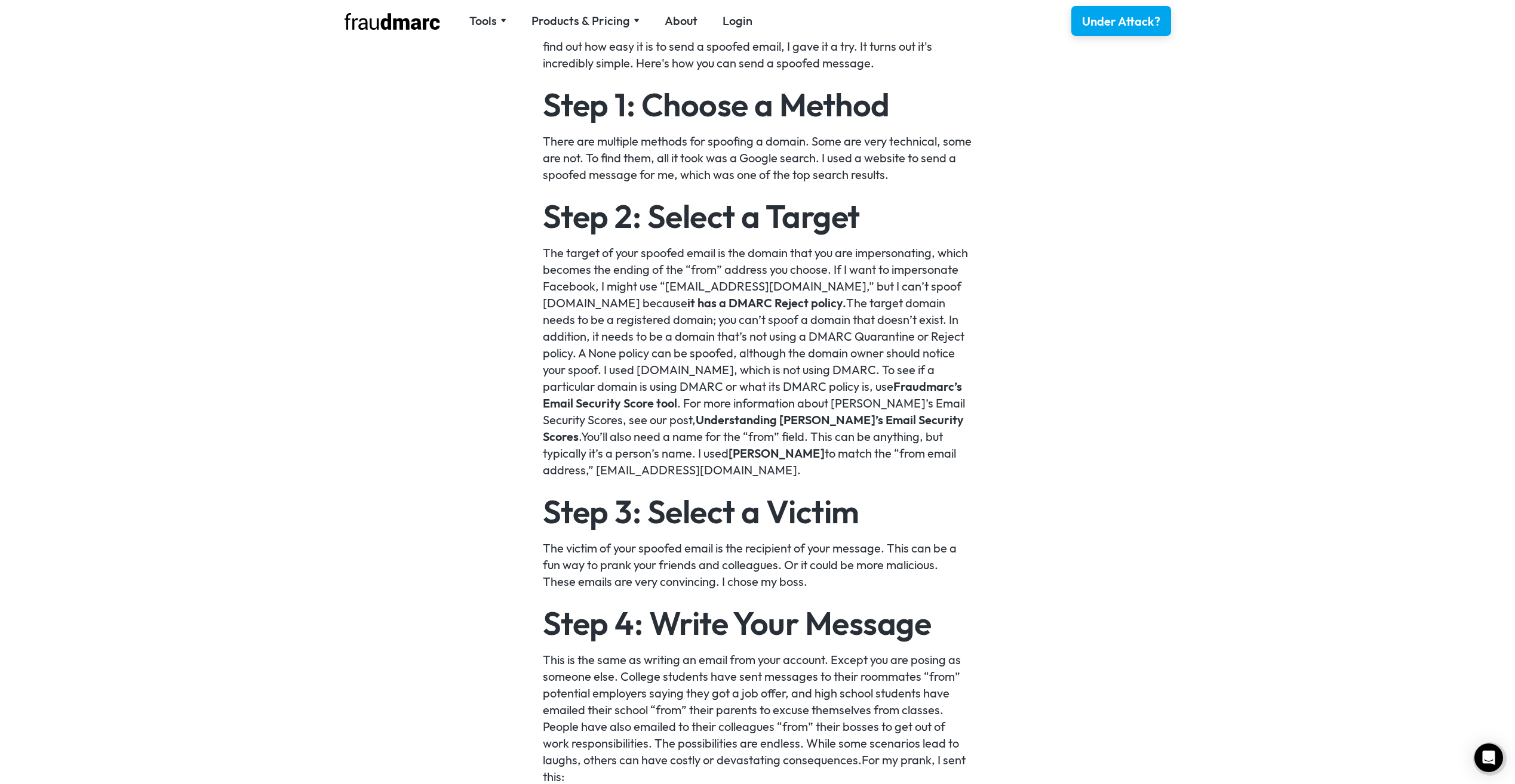
click at [852, 477] on p "The target of your spoofed email is the domain that you are impersonating, whic…" at bounding box center [758, 362] width 430 height 234
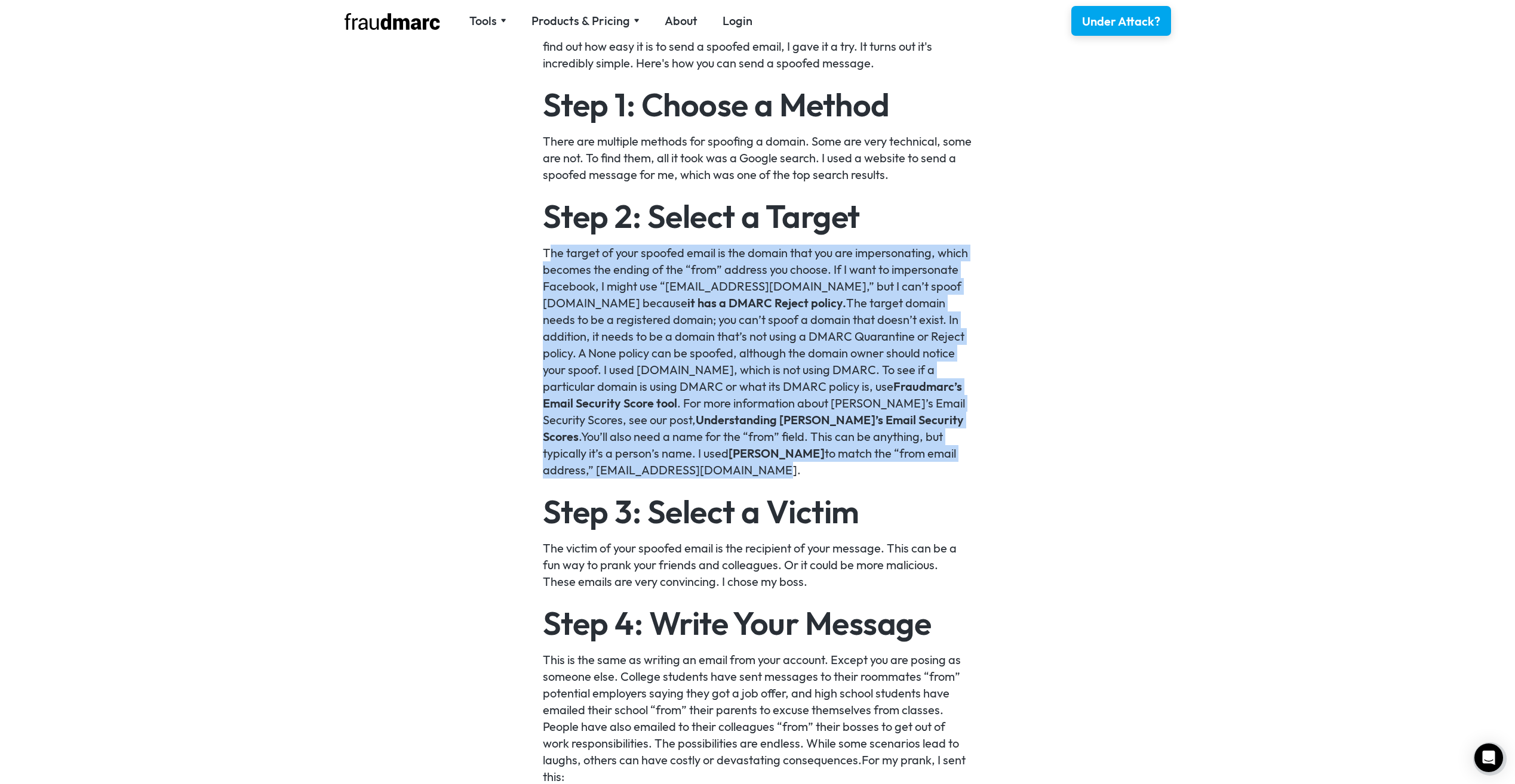
click at [548, 251] on p "The target of your spoofed email is the domain that you are impersonating, whic…" at bounding box center [758, 362] width 430 height 234
click at [707, 370] on p "The target of your spoofed email is the domain that you are impersonating, whic…" at bounding box center [758, 362] width 430 height 234
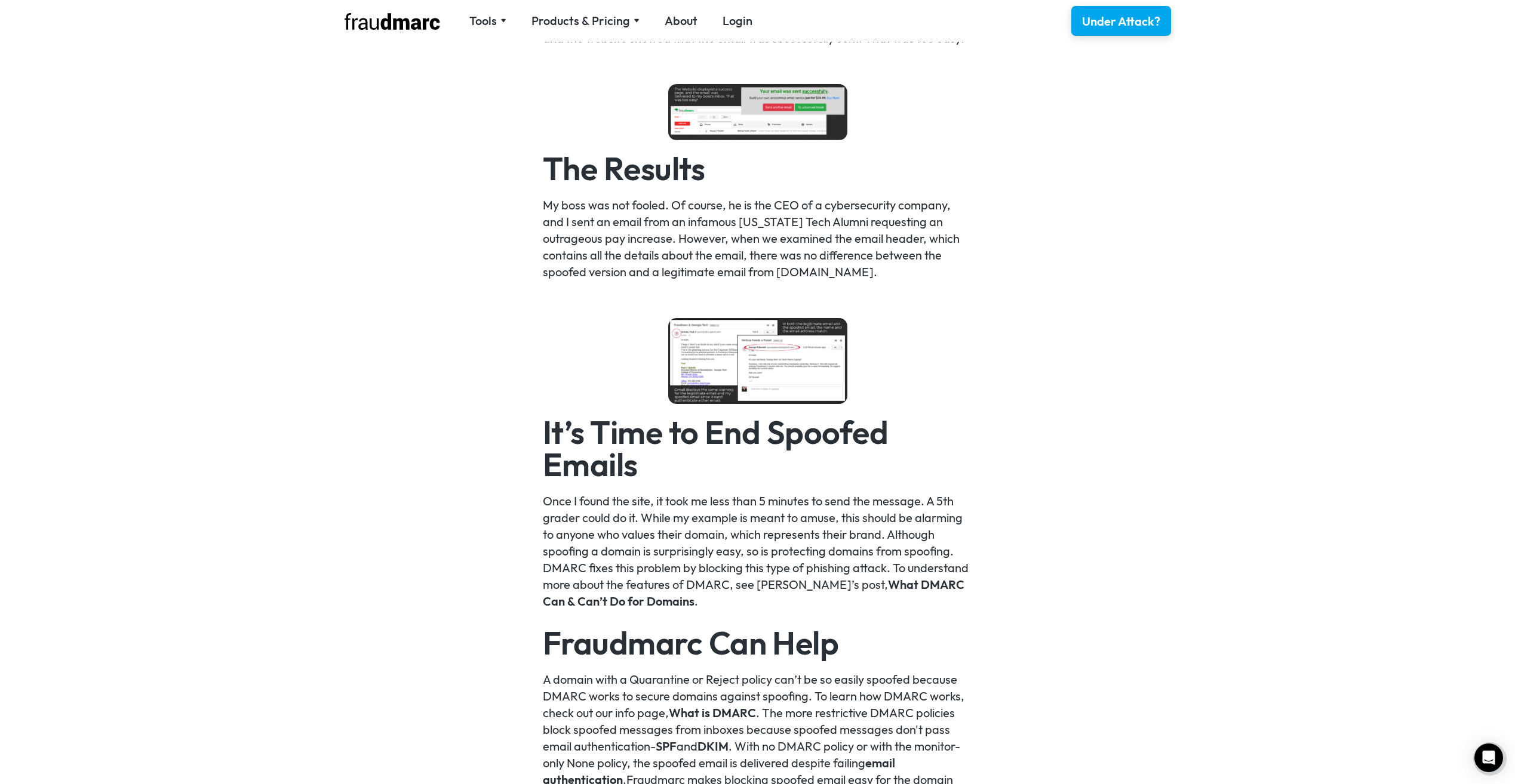
scroll to position [2208, 0]
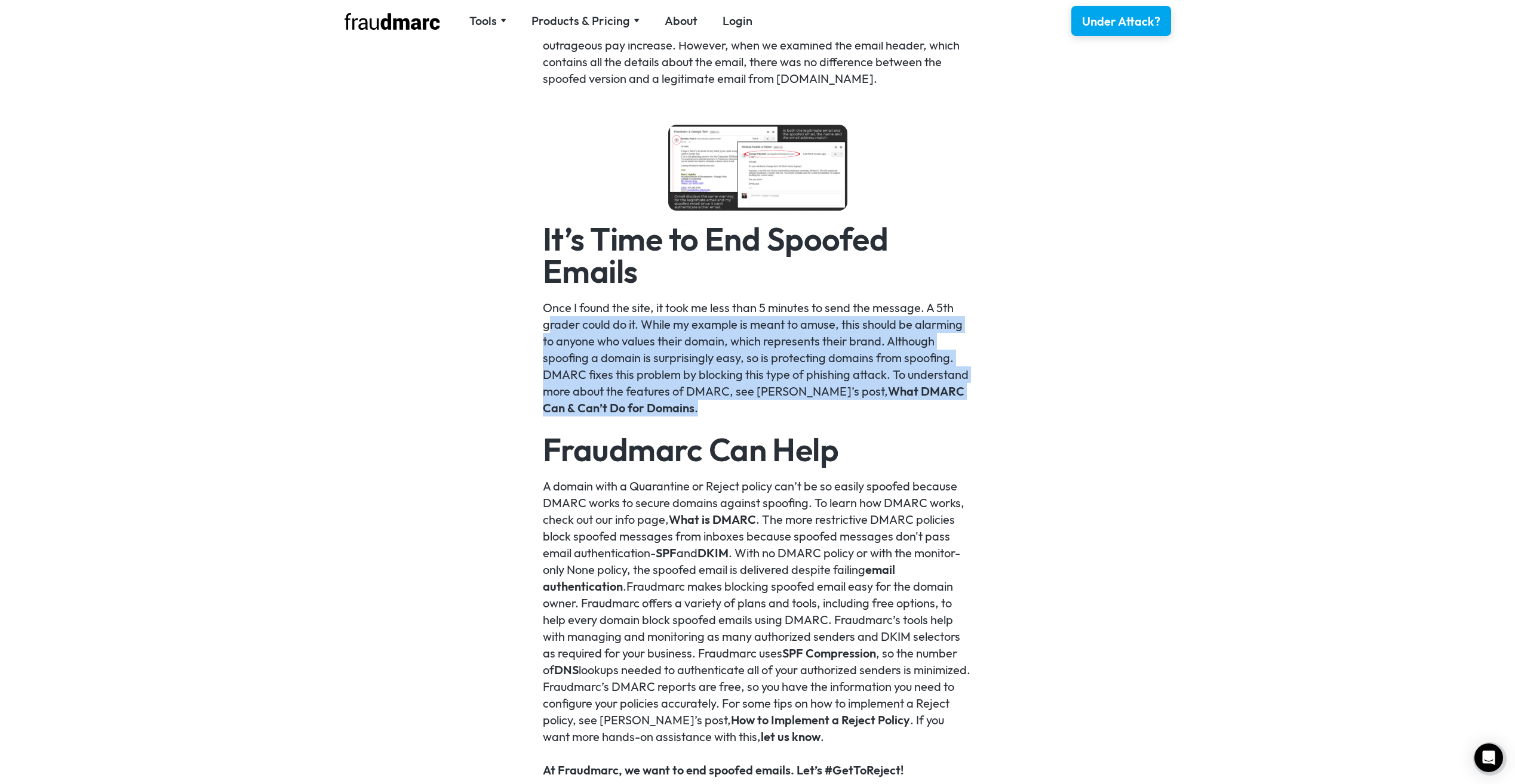
click at [905, 411] on p "Once I found the site, it took me less than 5 minutes to send the message. A 5t…" at bounding box center [758, 358] width 430 height 117
click at [836, 413] on p "Once I found the site, it took me less than 5 minutes to send the message. A 5t…" at bounding box center [758, 358] width 430 height 117
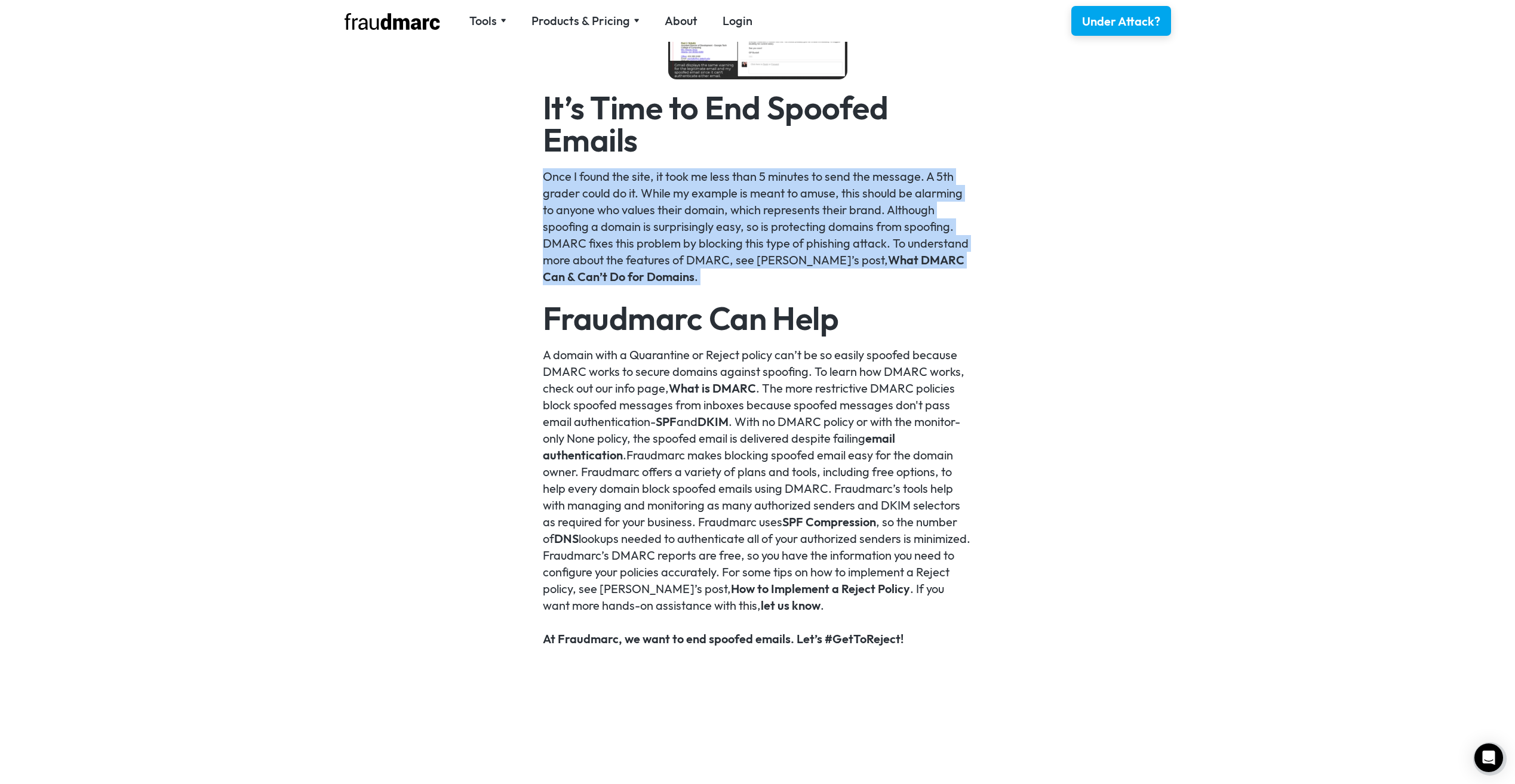
scroll to position [2506, 0]
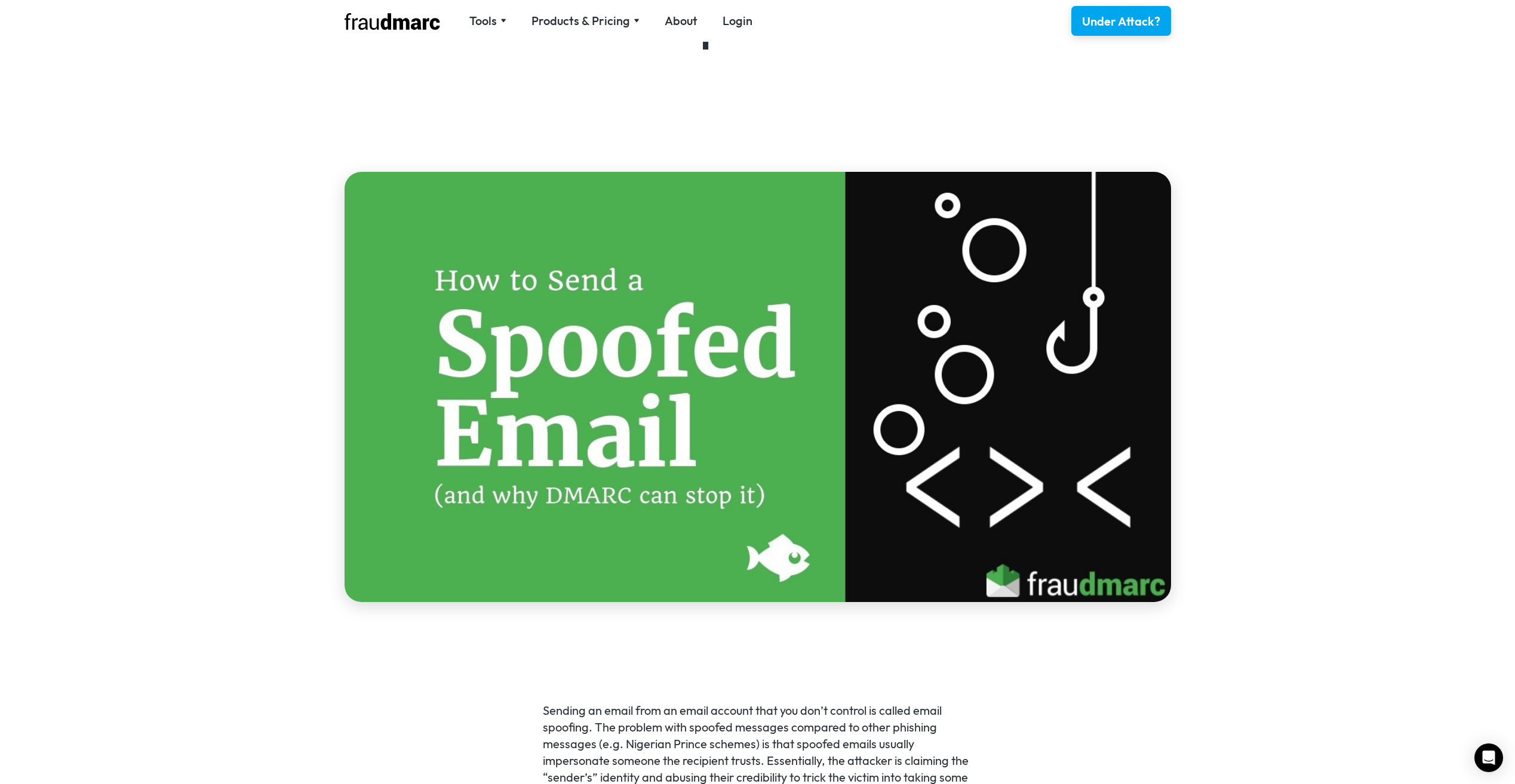
scroll to position [0, 0]
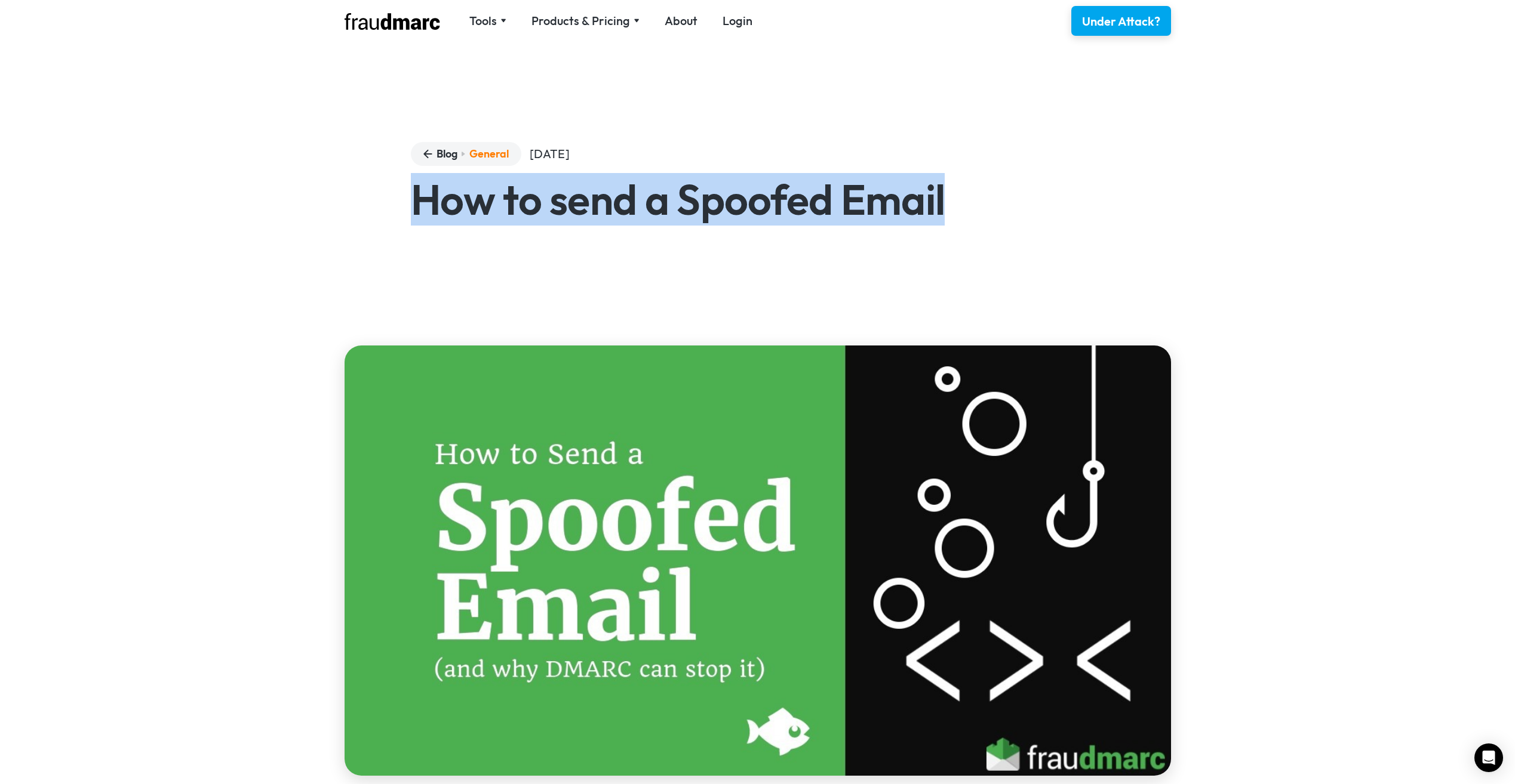
click at [982, 188] on h1 "How to send a Spoofed Email" at bounding box center [758, 199] width 693 height 42
click at [952, 201] on h1 "How to send a Spoofed Email" at bounding box center [758, 199] width 693 height 42
click at [993, 196] on h1 "How to send a Spoofed Email" at bounding box center [758, 199] width 693 height 42
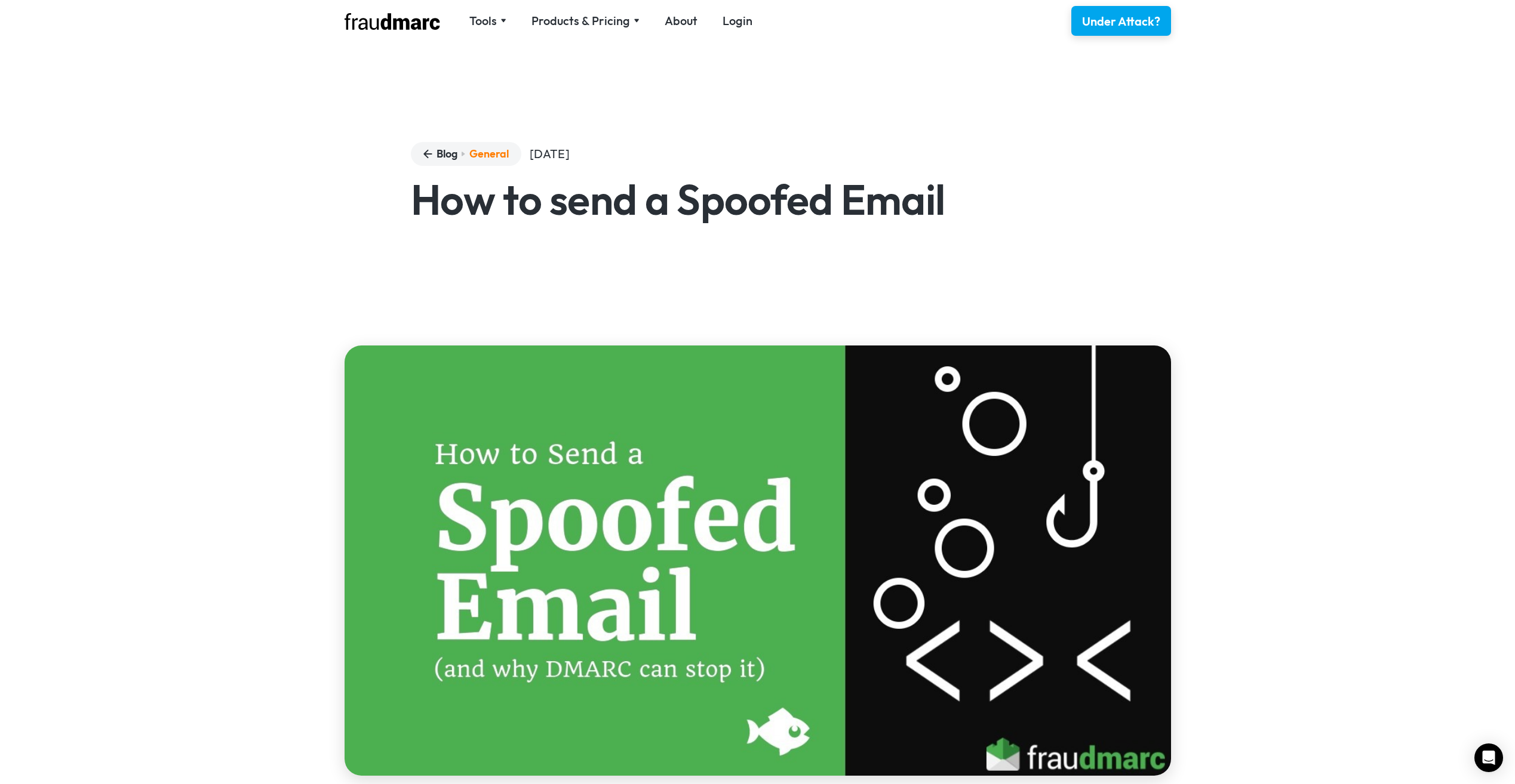
click at [1353, 530] on div "Blog General [DATE] How to send a Spoofed Email" at bounding box center [758, 426] width 1515 height 734
